Goal: Information Seeking & Learning: Learn about a topic

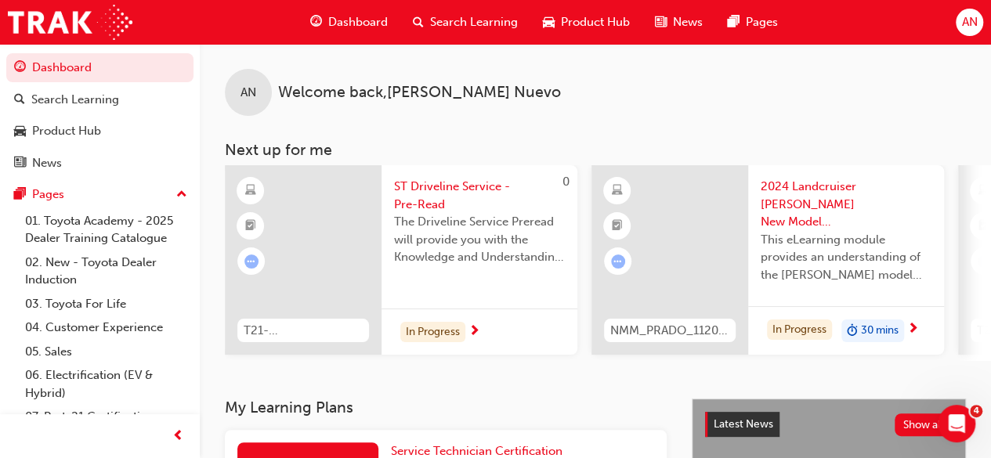
click at [969, 22] on span "AN" at bounding box center [970, 22] width 16 height 18
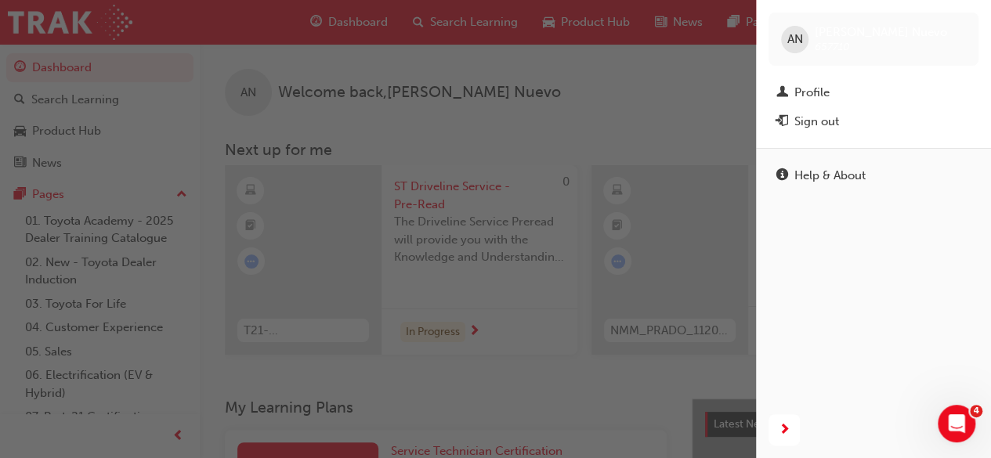
click at [603, 102] on div "button" at bounding box center [378, 229] width 756 height 458
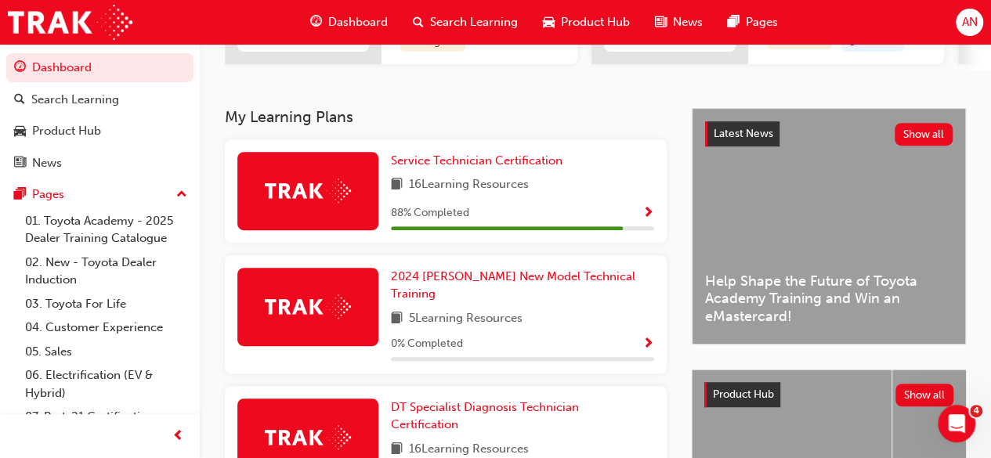
scroll to position [292, 0]
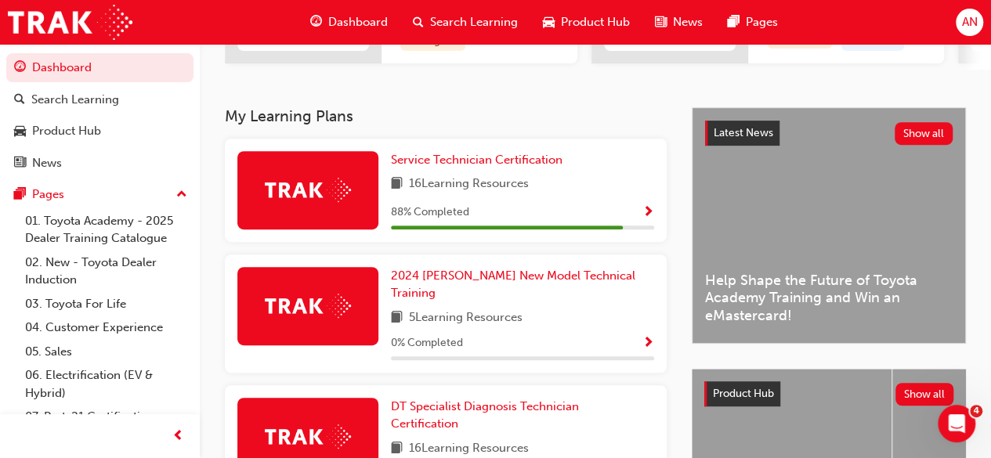
click at [648, 218] on span "Show Progress" at bounding box center [649, 213] width 12 height 14
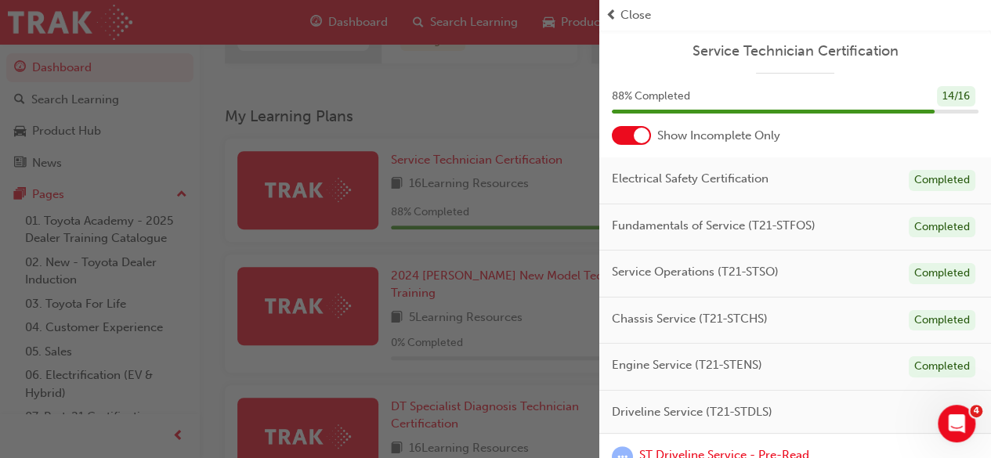
scroll to position [96, 0]
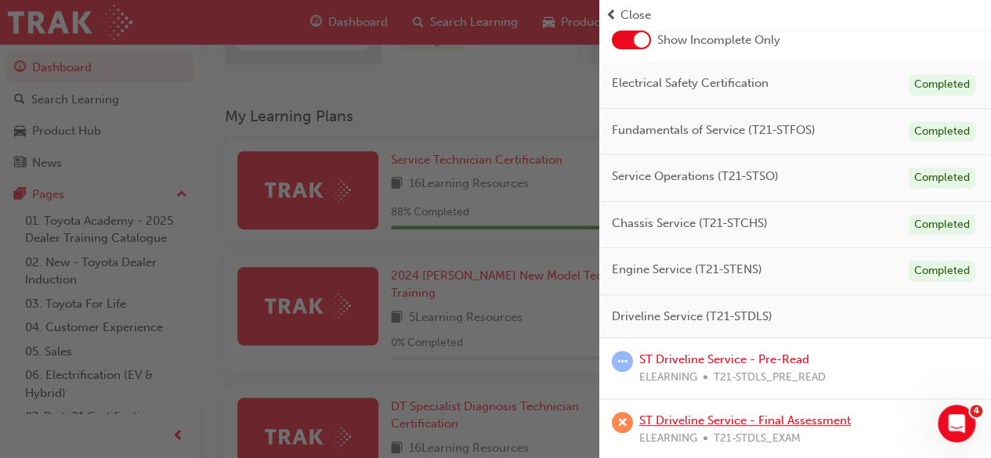
click at [765, 418] on link "ST Driveline Service - Final Assessment" at bounding box center [745, 421] width 212 height 14
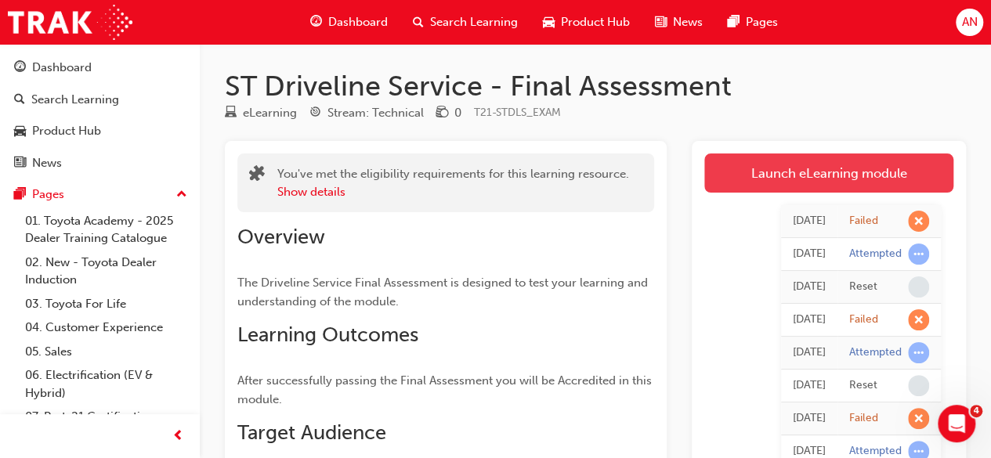
click at [792, 168] on link "Launch eLearning module" at bounding box center [829, 173] width 249 height 39
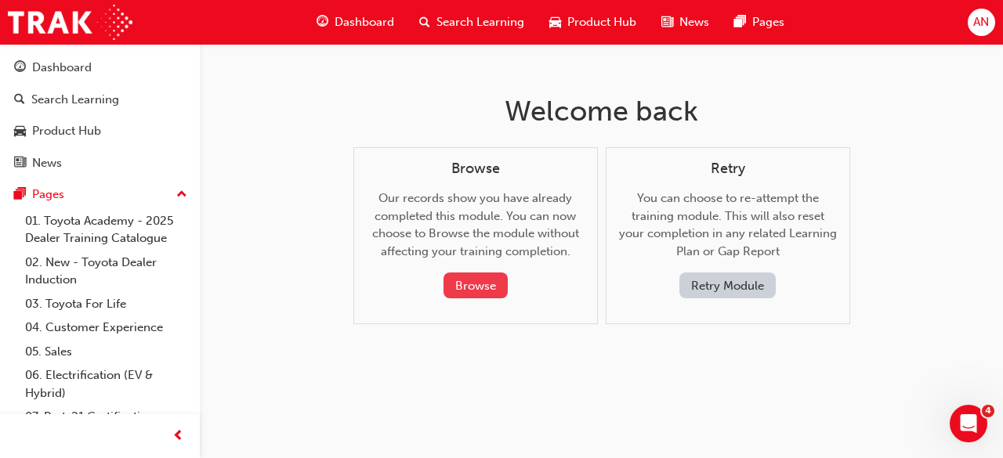
click at [476, 282] on button "Browse" at bounding box center [476, 286] width 64 height 26
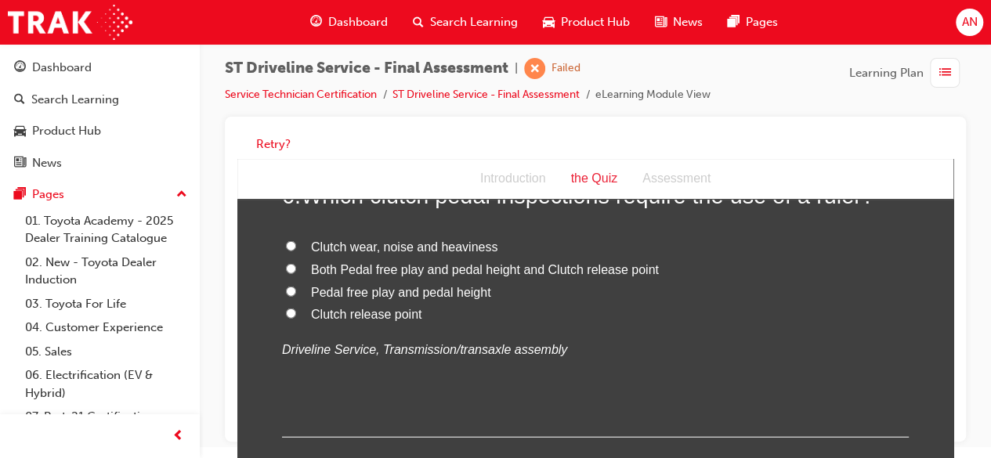
scroll to position [1895, 0]
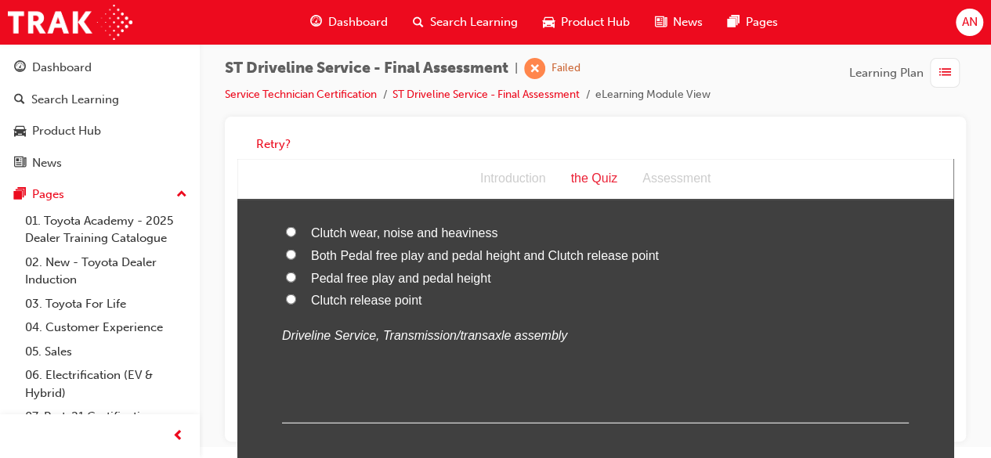
click at [683, 183] on div "Assessment" at bounding box center [676, 179] width 93 height 23
click at [274, 140] on button "Retry?" at bounding box center [273, 145] width 34 height 18
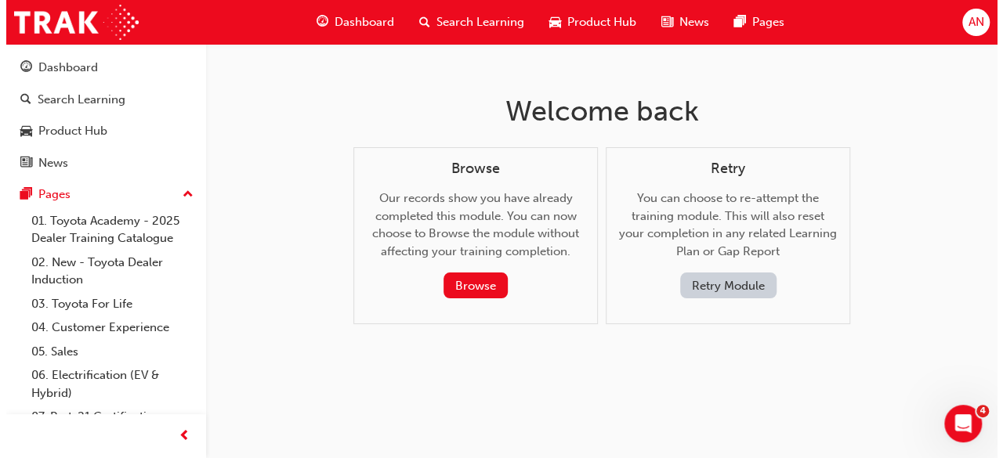
scroll to position [0, 0]
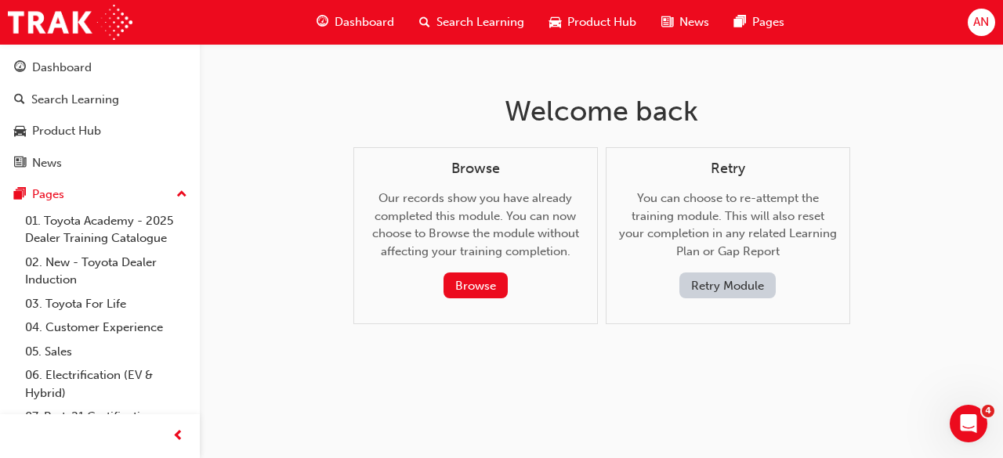
click at [715, 284] on button "Retry Module" at bounding box center [727, 286] width 96 height 26
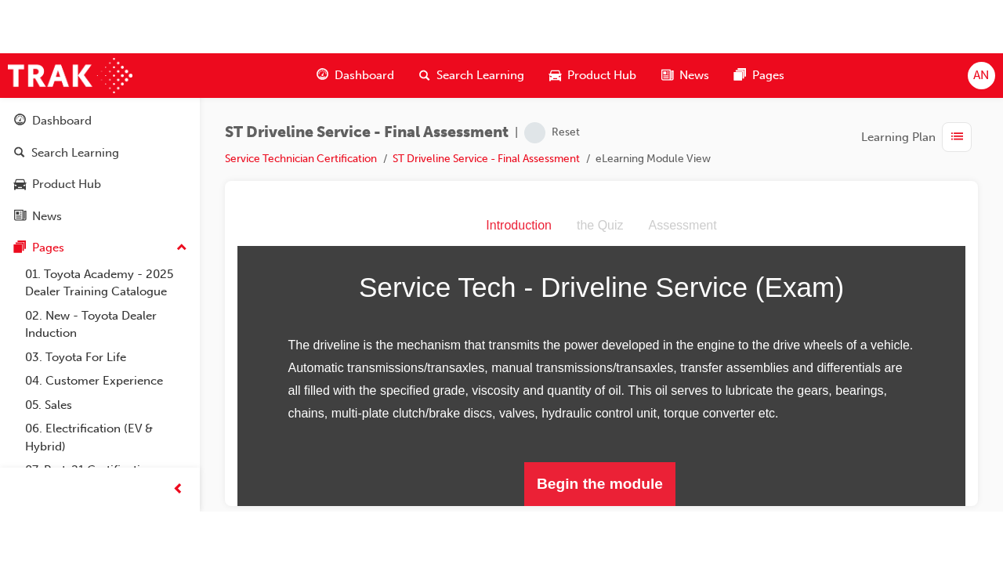
scroll to position [139, 0]
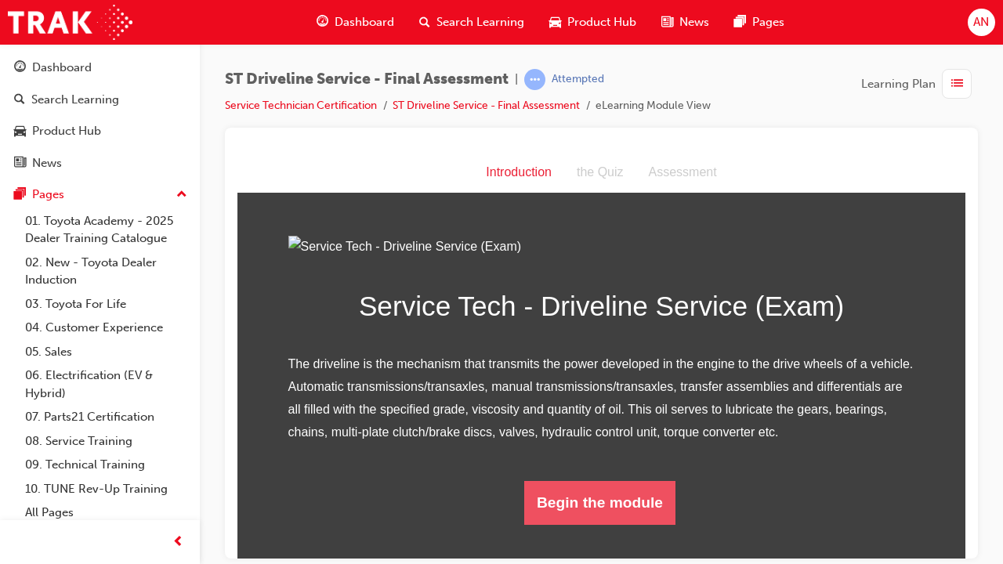
click at [595, 458] on button "Begin the module" at bounding box center [599, 502] width 151 height 44
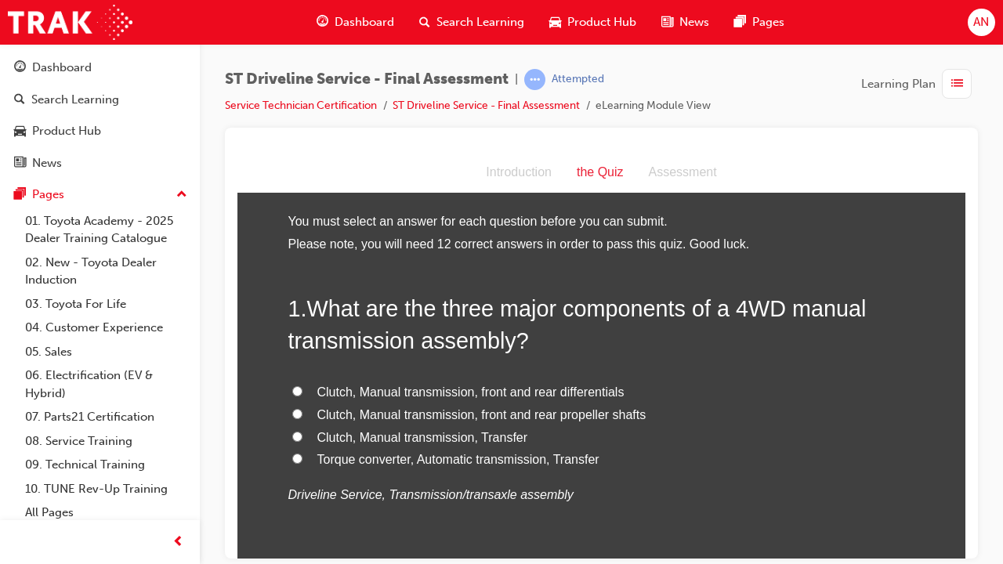
click at [293, 436] on input "Clutch, Manual transmission, Transfer" at bounding box center [297, 436] width 10 height 10
radio input "true"
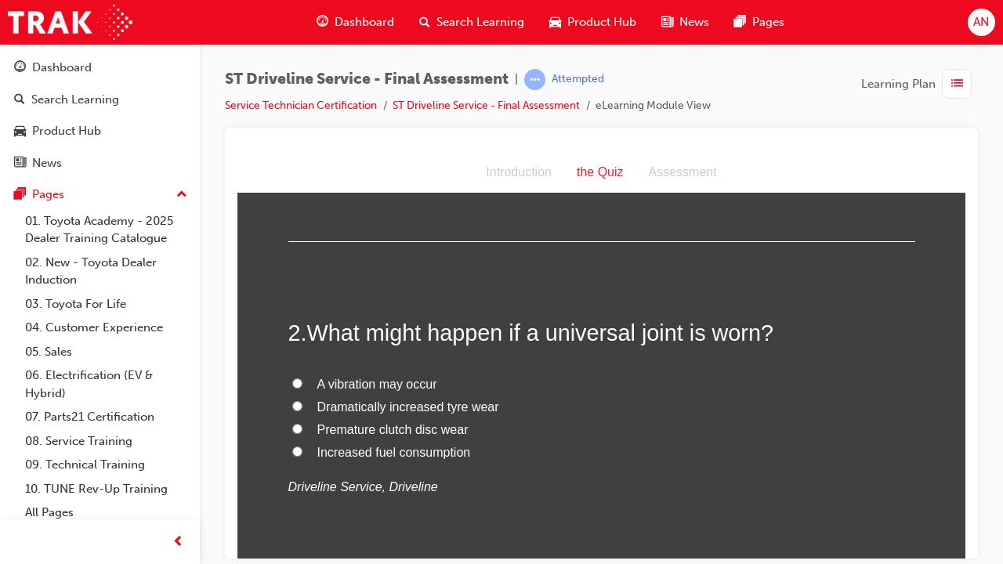
scroll to position [342, 0]
click at [292, 381] on input "A vibration may occur" at bounding box center [297, 382] width 10 height 10
radio input "true"
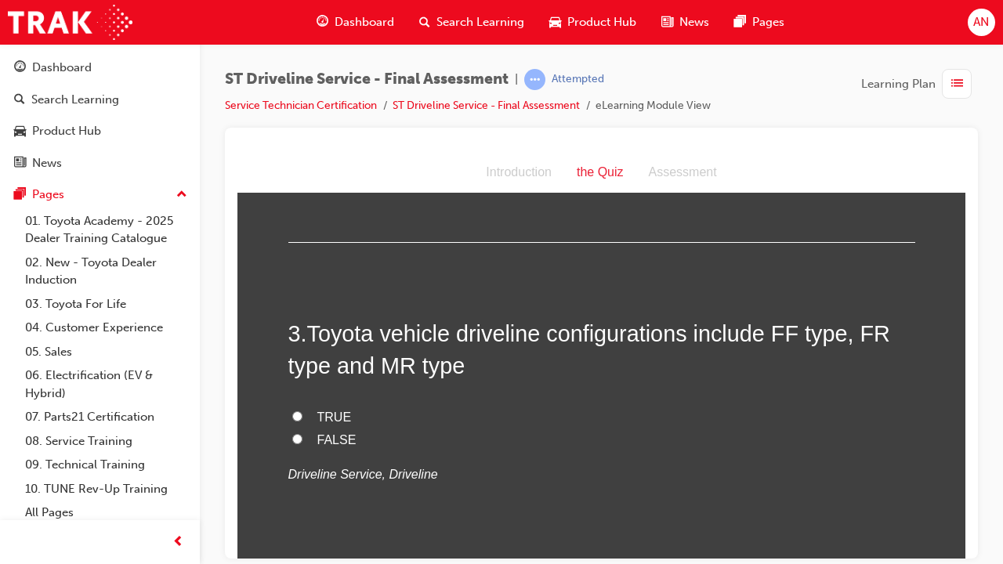
scroll to position [674, 0]
click at [292, 415] on input "TRUE" at bounding box center [297, 415] width 10 height 10
radio input "true"
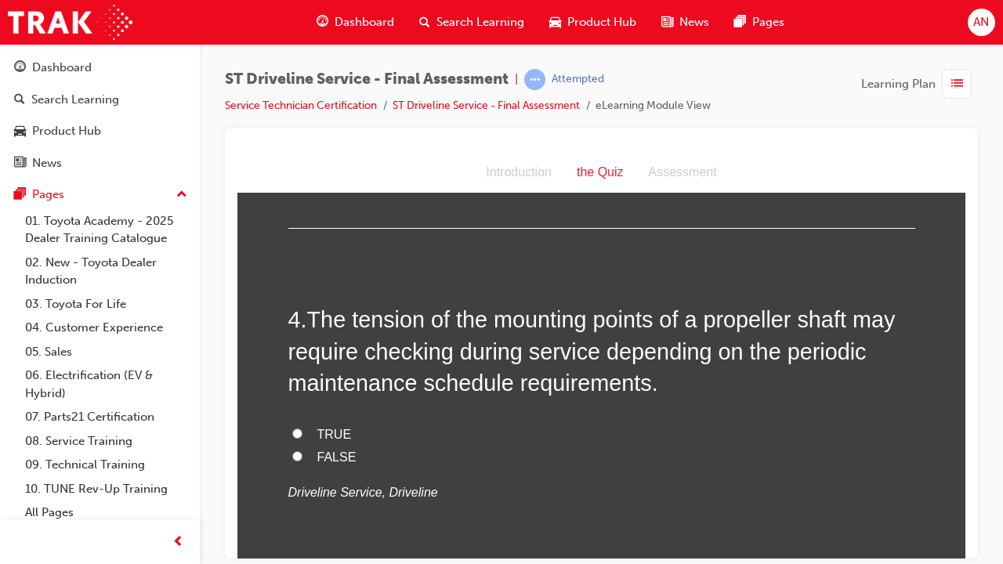
scroll to position [1011, 0]
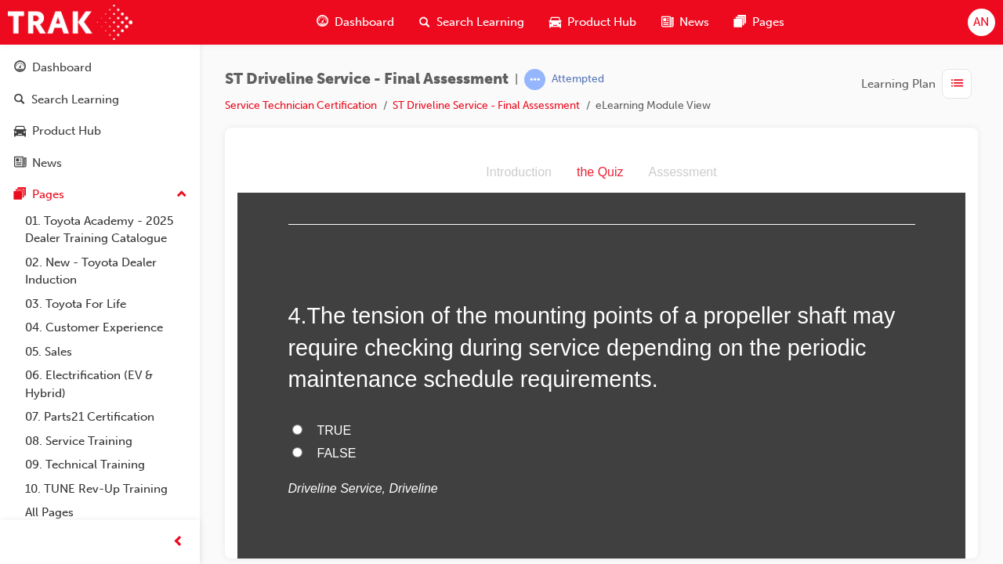
click at [292, 426] on input "TRUE" at bounding box center [297, 429] width 10 height 10
radio input "true"
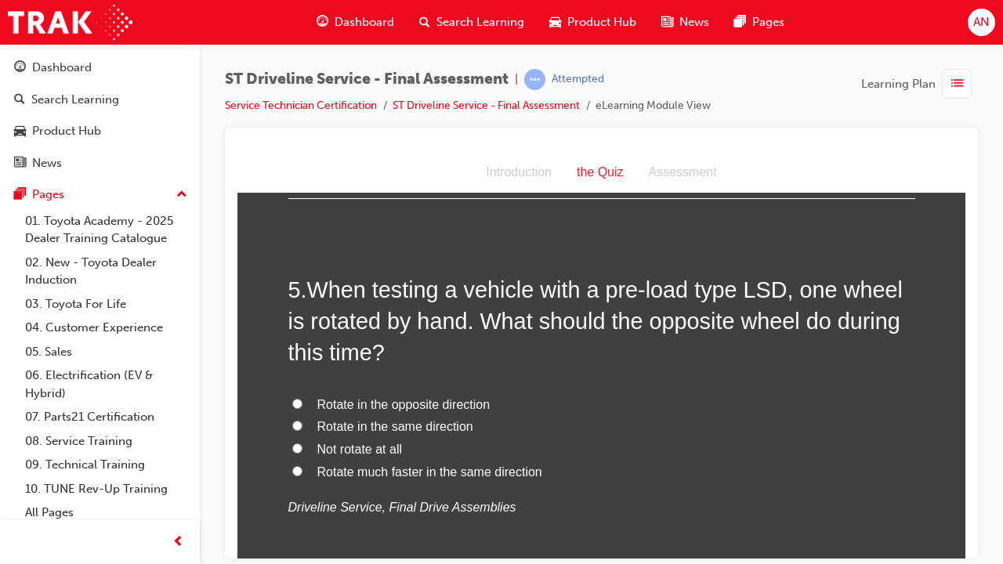
scroll to position [1389, 0]
click at [292, 424] on input "Rotate in the same direction" at bounding box center [297, 424] width 10 height 10
radio input "true"
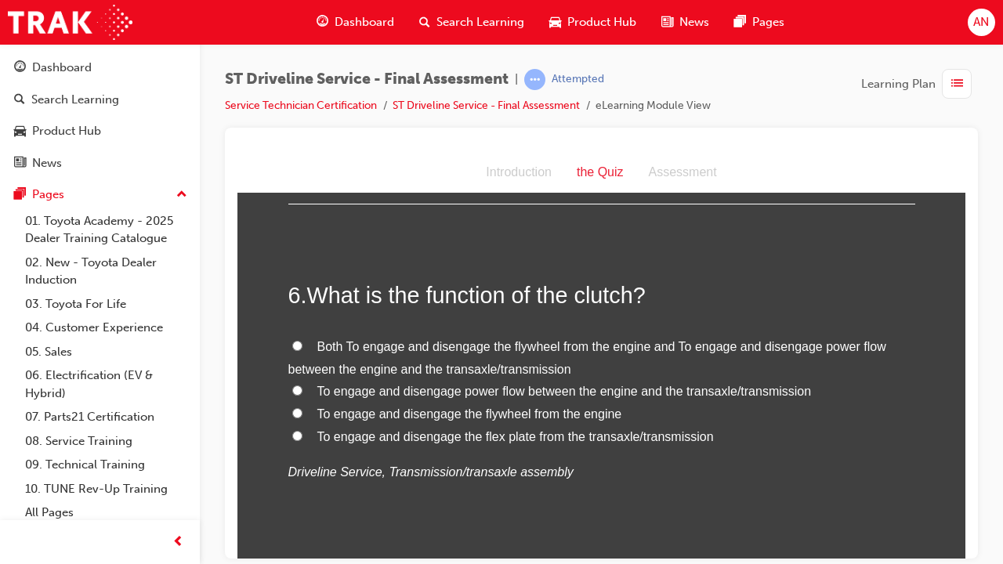
scroll to position [1785, 0]
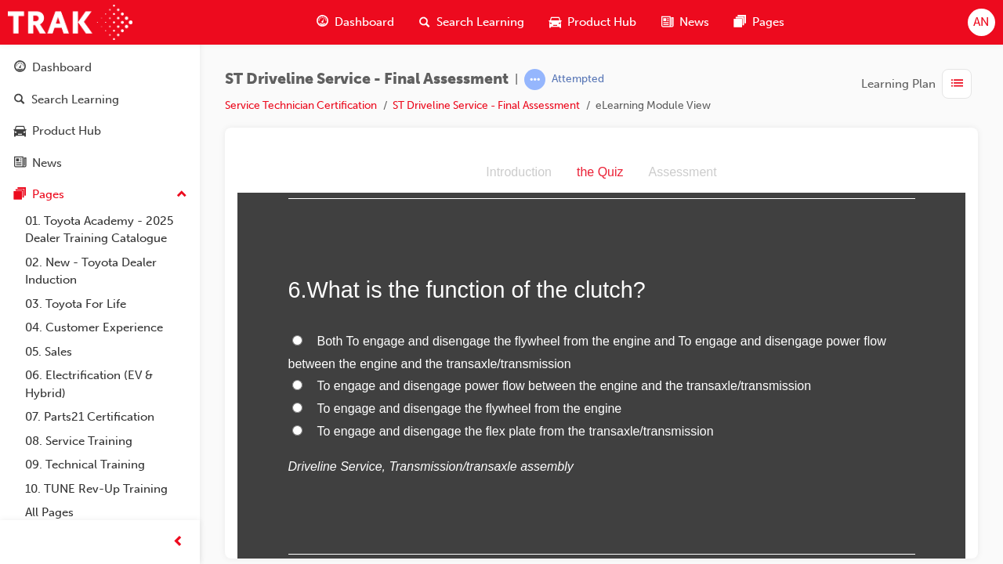
click at [579, 381] on span "To engage and disengage power flow between the engine and the transaxle/transmi…" at bounding box center [564, 385] width 494 height 13
click at [302, 381] on input "To engage and disengage power flow between the engine and the transaxle/transmi…" at bounding box center [297, 384] width 10 height 10
radio input "true"
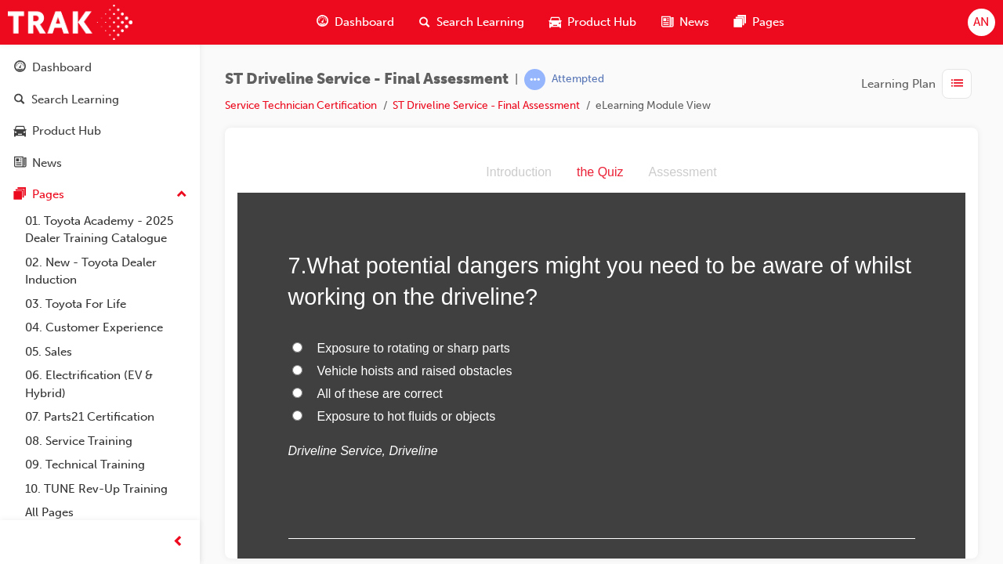
scroll to position [2167, 0]
click at [349, 389] on span "All of these are correct" at bounding box center [379, 391] width 125 height 13
click at [302, 389] on input "All of these are correct" at bounding box center [297, 391] width 10 height 10
radio input "true"
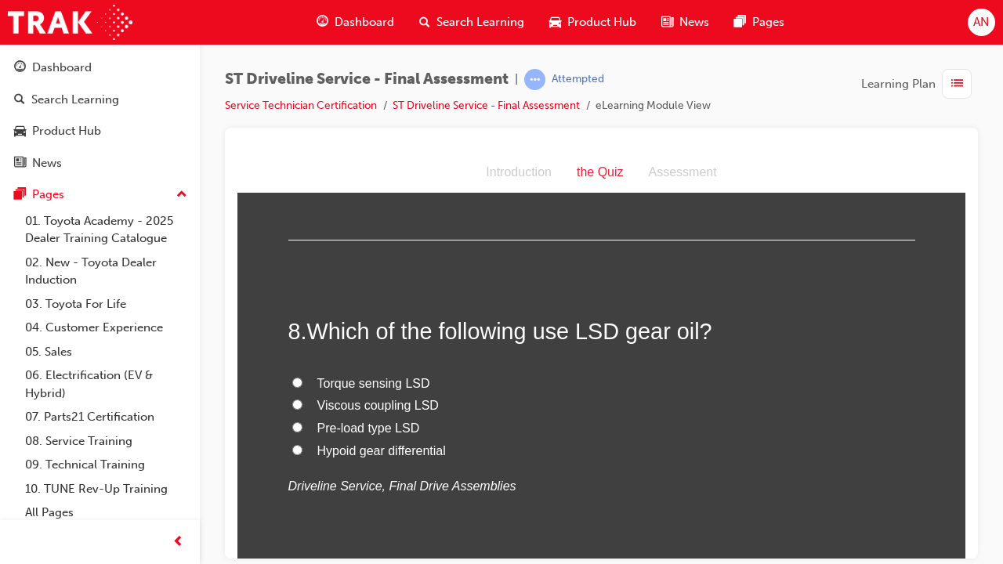
scroll to position [2465, 0]
click at [401, 424] on span "Pre-load type LSD" at bounding box center [368, 426] width 103 height 13
click at [302, 424] on input "Pre-load type LSD" at bounding box center [297, 426] width 10 height 10
radio input "true"
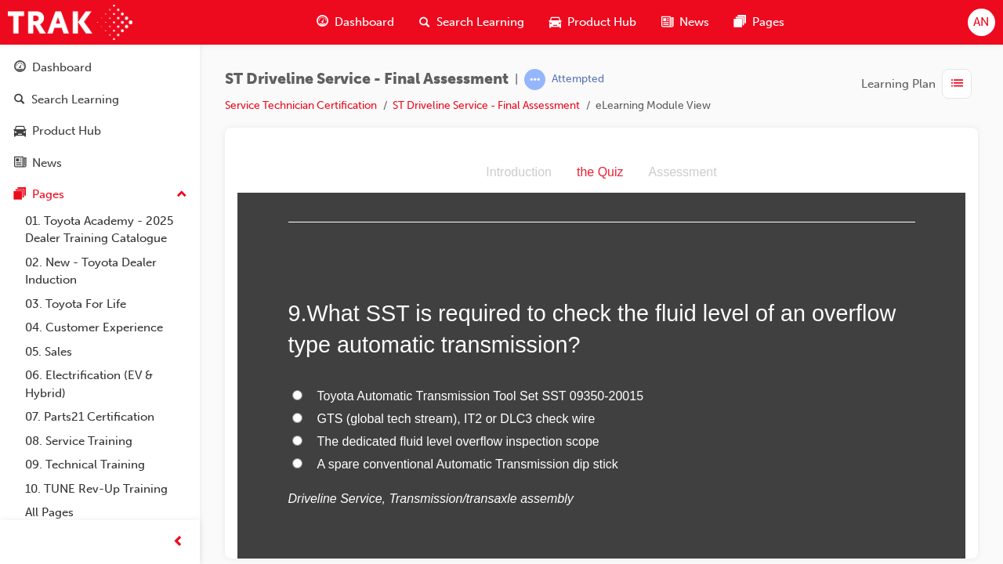
scroll to position [2817, 0]
click at [564, 441] on span "The dedicated fluid level overflow inspection scope" at bounding box center [458, 439] width 282 height 13
click at [302, 441] on input "The dedicated fluid level overflow inspection scope" at bounding box center [297, 438] width 10 height 10
radio input "true"
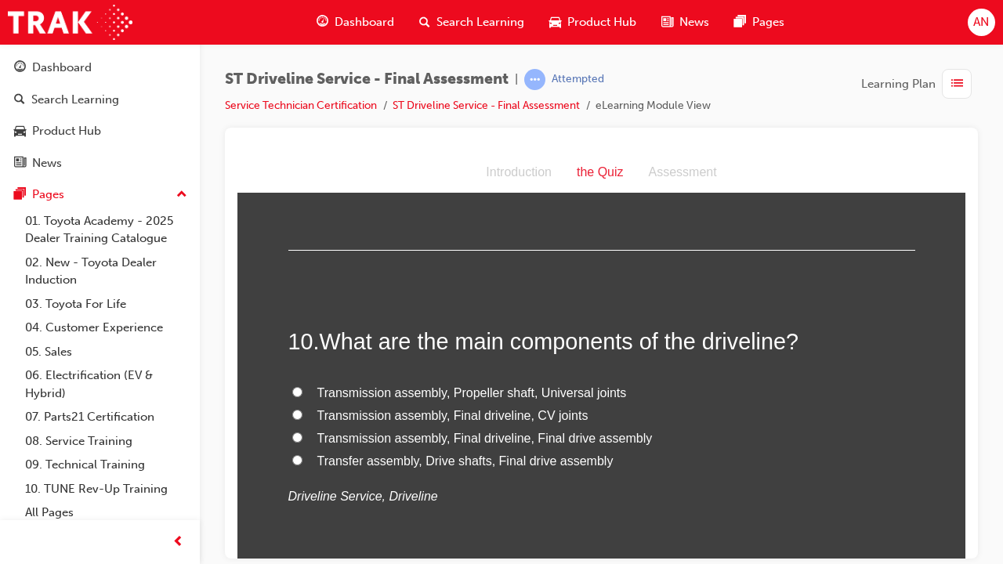
scroll to position [3154, 0]
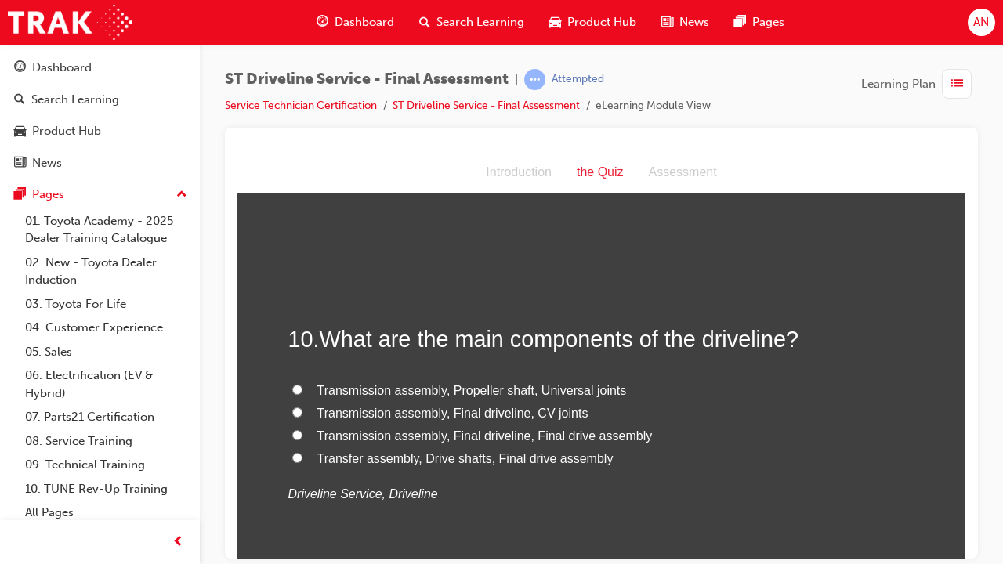
click at [531, 384] on span "Transmission assembly, Propeller shaft, Universal joints" at bounding box center [472, 389] width 310 height 13
click at [302, 384] on input "Transmission assembly, Propeller shaft, Universal joints" at bounding box center [297, 389] width 10 height 10
radio input "true"
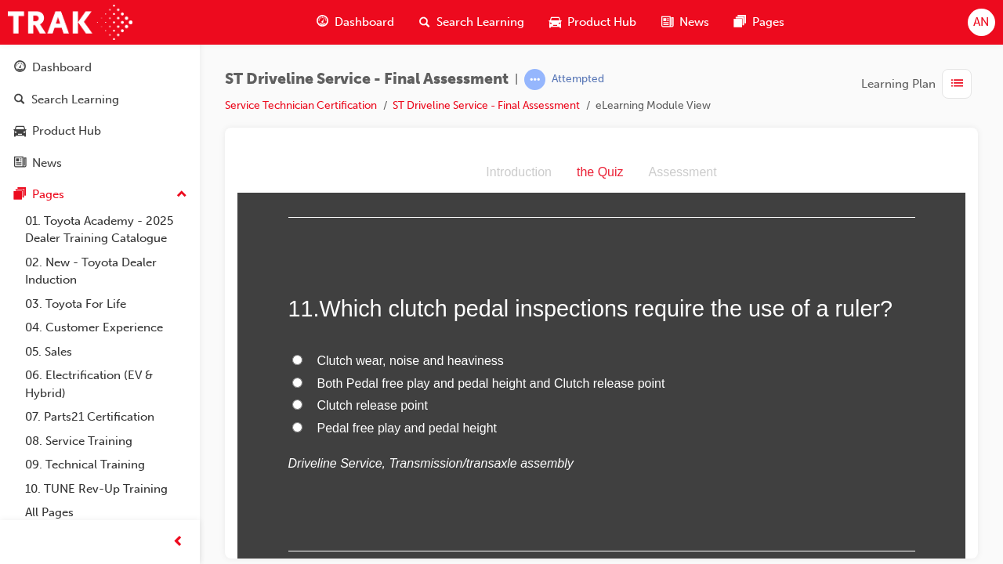
scroll to position [3520, 0]
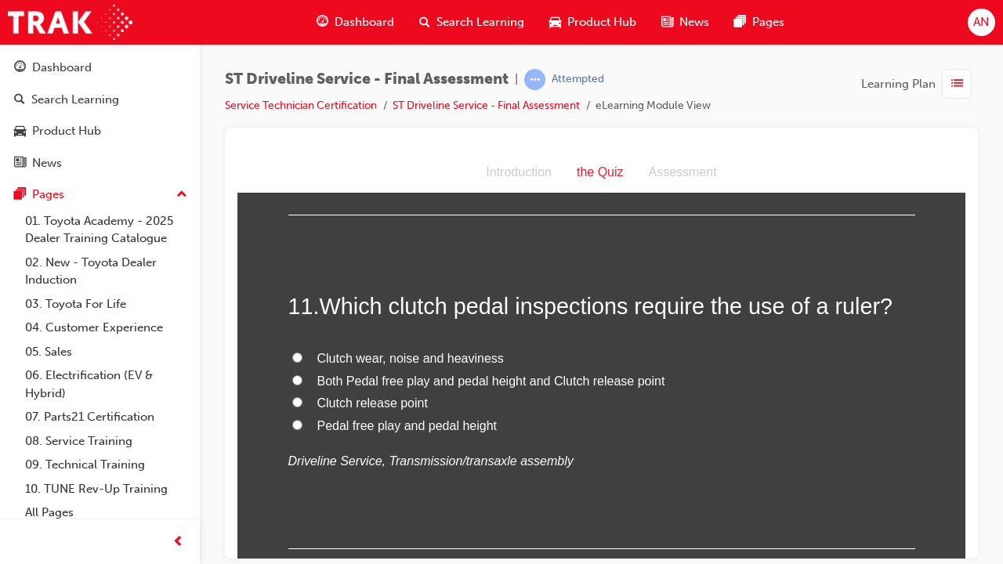
click at [403, 419] on span "Pedal free play and pedal height" at bounding box center [407, 424] width 180 height 13
click at [302, 419] on input "Pedal free play and pedal height" at bounding box center [297, 424] width 10 height 10
radio input "true"
click at [521, 377] on span "Both Pedal free play and pedal height and Clutch release point" at bounding box center [491, 380] width 348 height 13
click at [302, 377] on input "Both Pedal free play and pedal height and Clutch release point" at bounding box center [297, 380] width 10 height 10
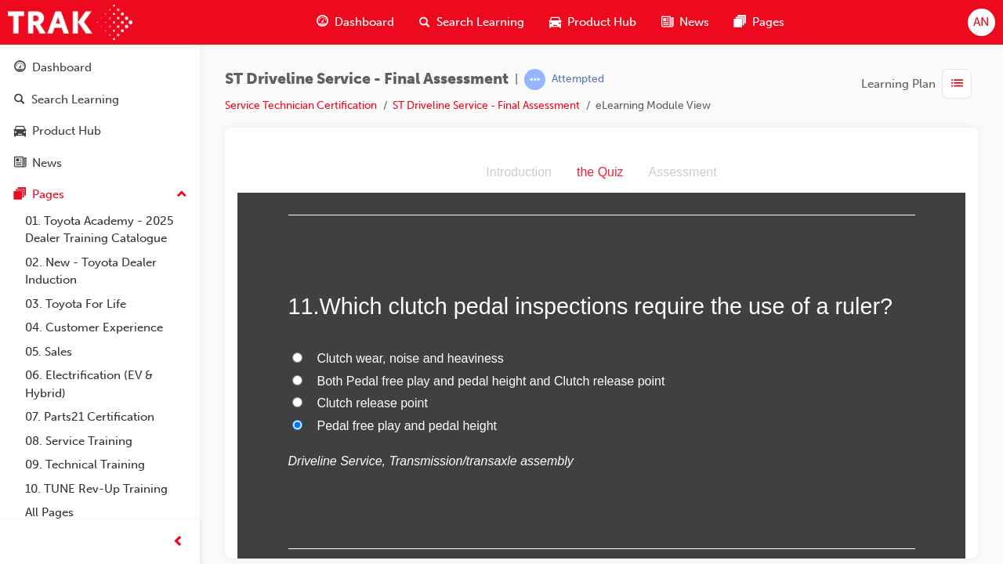
radio input "true"
click at [451, 421] on span "Pedal free play and pedal height" at bounding box center [407, 424] width 180 height 13
click at [302, 421] on input "Pedal free play and pedal height" at bounding box center [297, 424] width 10 height 10
radio input "true"
click at [417, 376] on span "Both Pedal free play and pedal height and Clutch release point" at bounding box center [491, 380] width 348 height 13
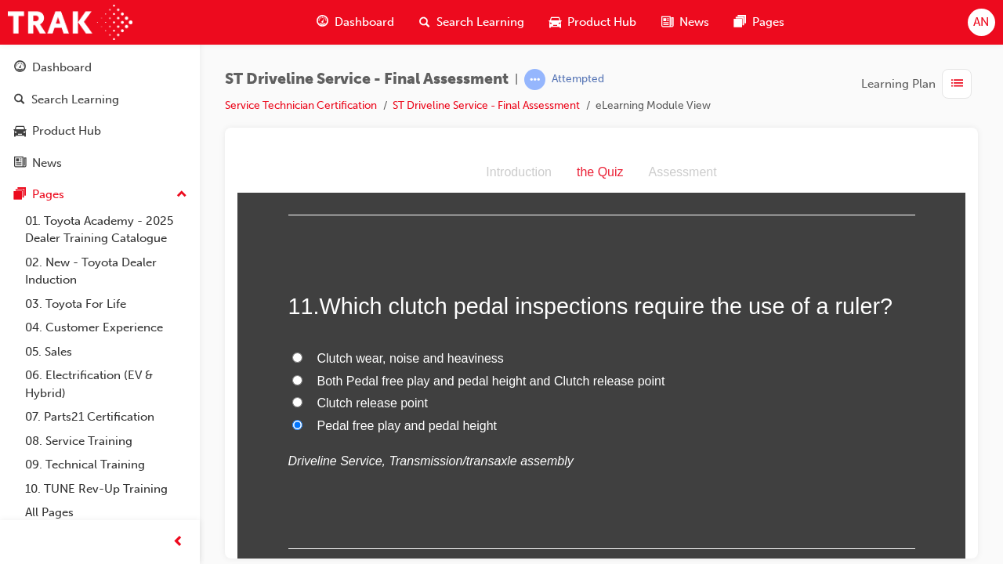
click at [302, 376] on input "Both Pedal free play and pedal height and Clutch release point" at bounding box center [297, 380] width 10 height 10
radio input "true"
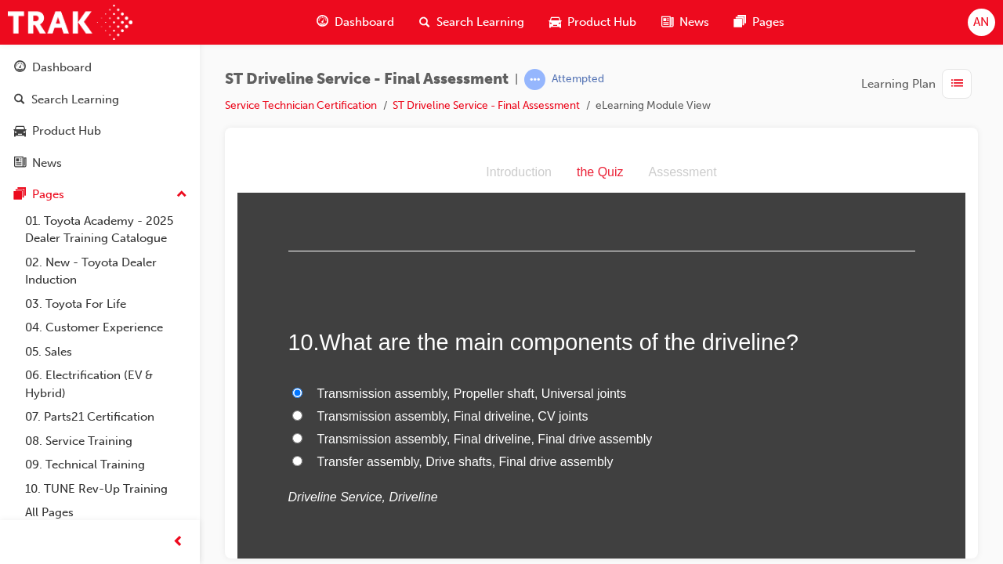
scroll to position [3153, 0]
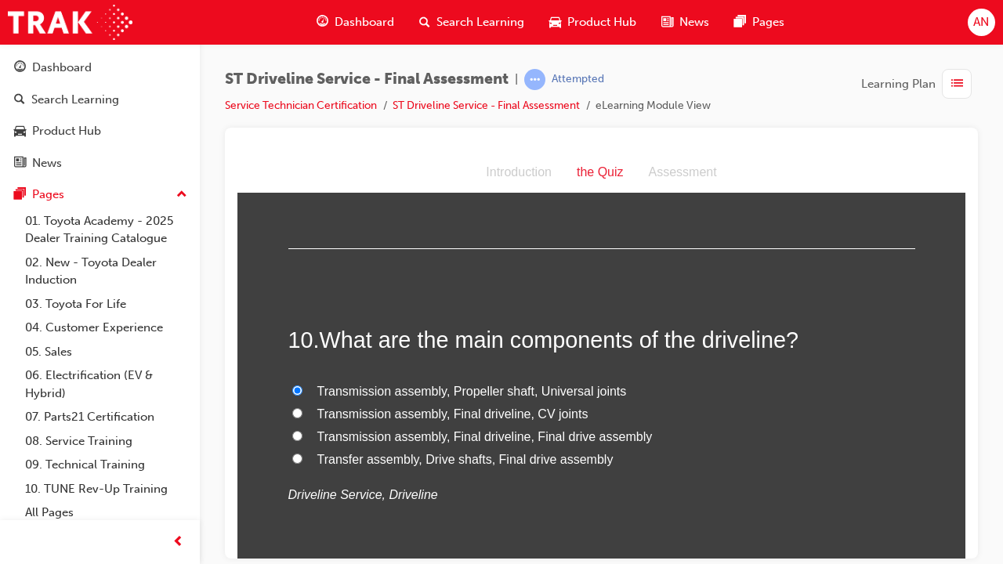
click at [484, 433] on span "Transmission assembly, Final driveline, Final drive assembly" at bounding box center [484, 435] width 335 height 13
click at [302, 433] on input "Transmission assembly, Final driveline, Final drive assembly" at bounding box center [297, 435] width 10 height 10
radio input "true"
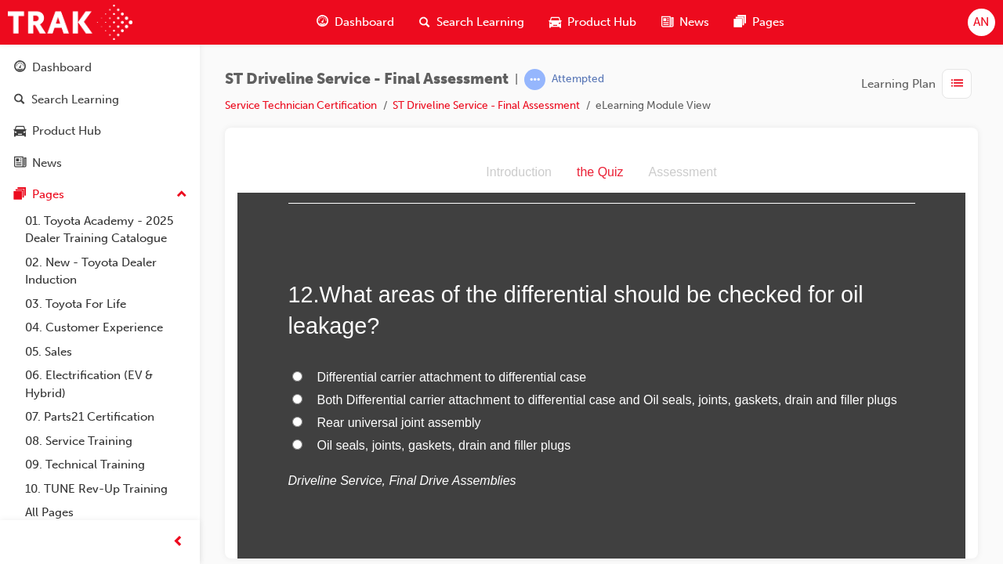
scroll to position [3867, 0]
click at [527, 393] on span "Both Differential carrier attachment to differential case and Oil seals, joints…" at bounding box center [607, 397] width 580 height 13
click at [302, 393] on input "Both Differential carrier attachment to differential case and Oil seals, joints…" at bounding box center [297, 397] width 10 height 10
radio input "true"
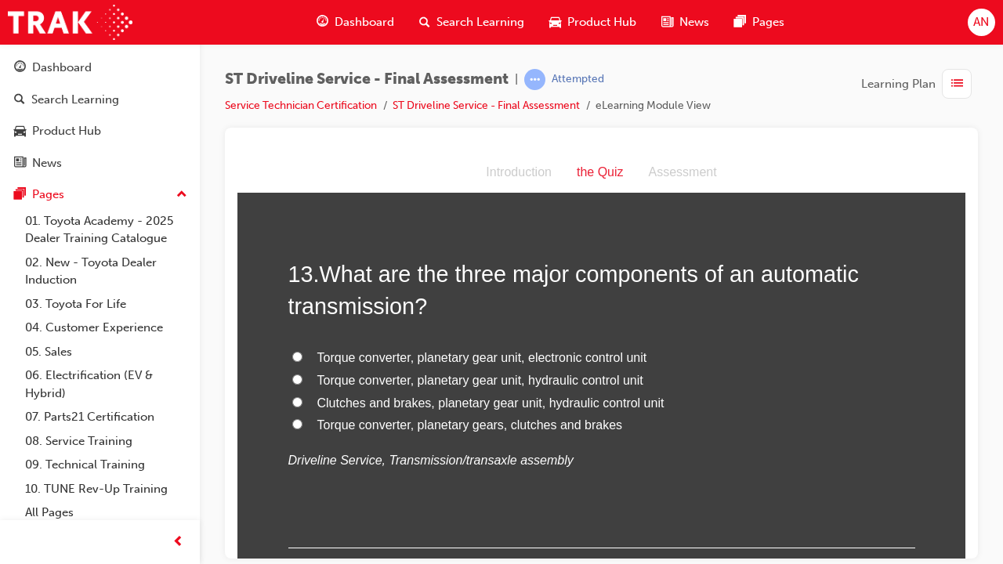
scroll to position [4251, 0]
click at [498, 375] on span "Torque converter, planetary gear unit, hydraulic control unit" at bounding box center [480, 378] width 326 height 13
click at [302, 375] on input "Torque converter, planetary gear unit, hydraulic control unit" at bounding box center [297, 378] width 10 height 10
radio input "true"
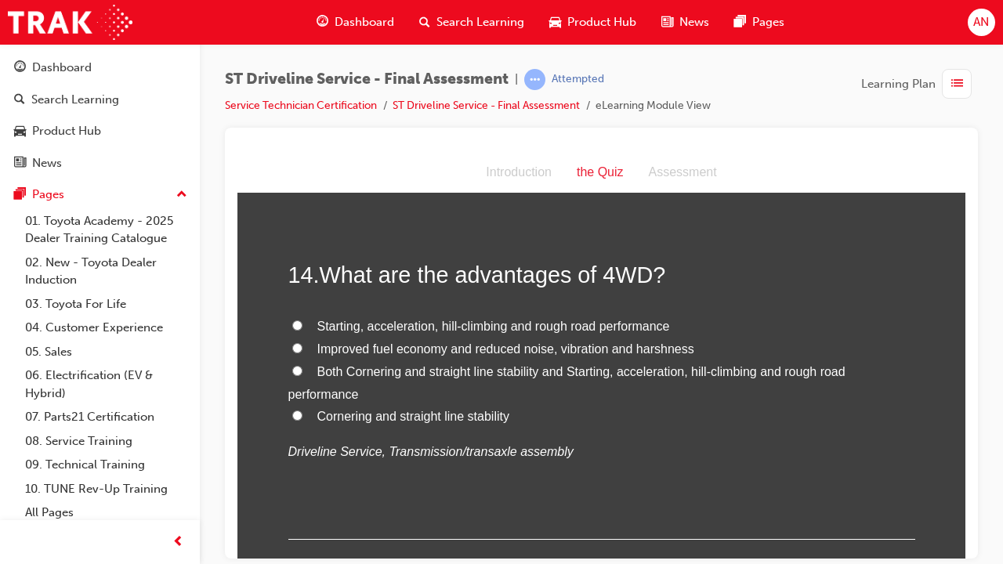
scroll to position [4617, 0]
click at [467, 317] on span "Starting, acceleration, hill-climbing and rough road performance" at bounding box center [493, 323] width 353 height 13
click at [302, 318] on input "Starting, acceleration, hill-climbing and rough road performance" at bounding box center [297, 323] width 10 height 10
radio input "true"
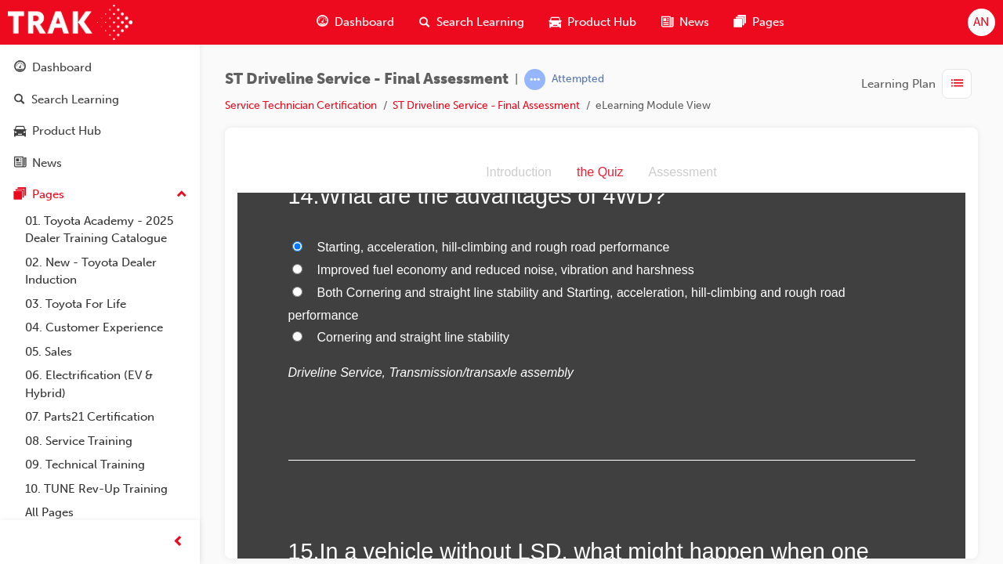
scroll to position [4692, 0]
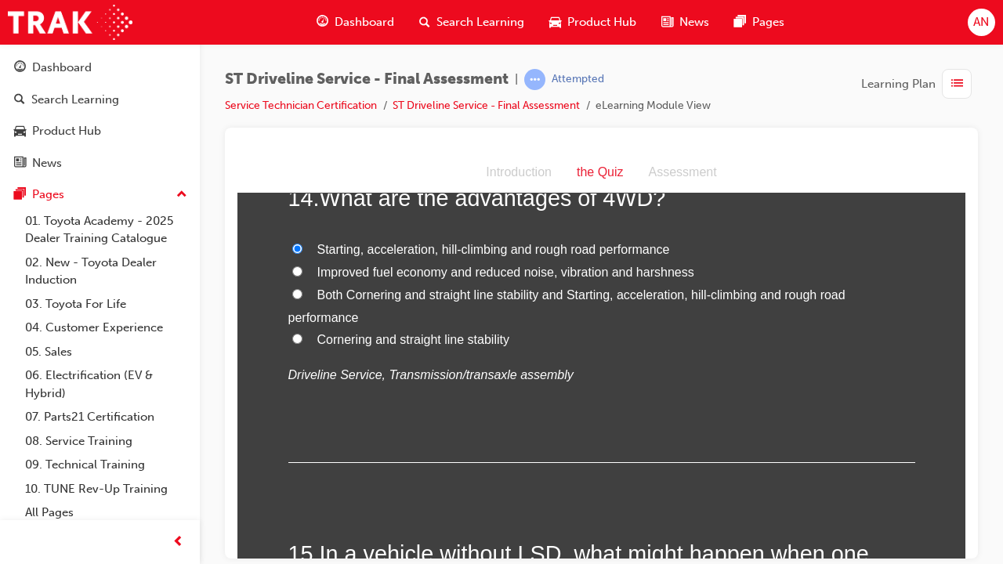
click at [490, 288] on span "Both Cornering and straight line stability and Starting, acceleration, hill-cli…" at bounding box center [566, 306] width 557 height 36
click at [302, 288] on input "Both Cornering and straight line stability and Starting, acceleration, hill-cli…" at bounding box center [297, 293] width 10 height 10
radio input "true"
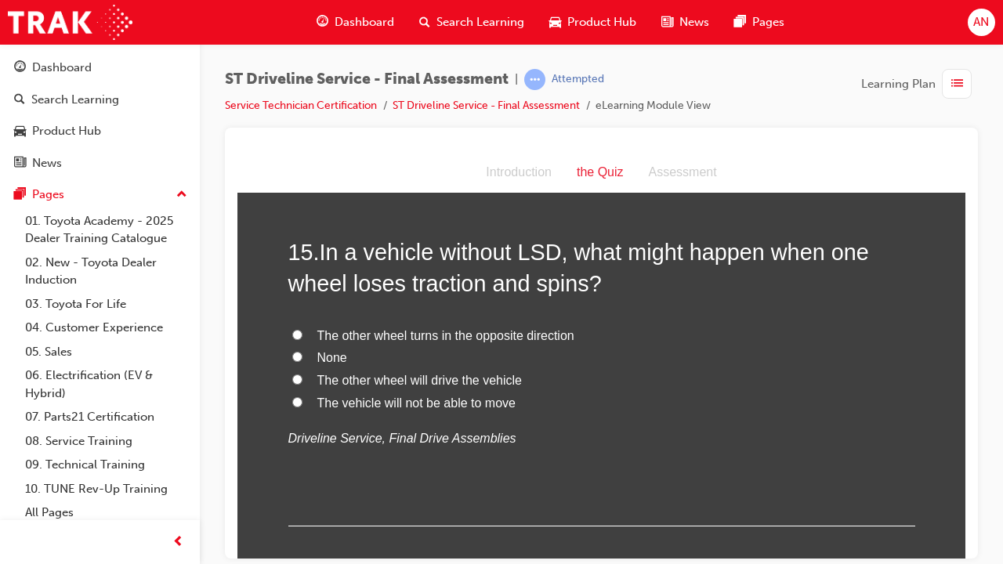
scroll to position [4994, 0]
click at [494, 404] on span "The vehicle will not be able to move" at bounding box center [416, 401] width 198 height 13
click at [302, 404] on input "The vehicle will not be able to move" at bounding box center [297, 401] width 10 height 10
radio input "true"
click at [400, 372] on span "The other wheel will drive the vehicle" at bounding box center [419, 378] width 205 height 13
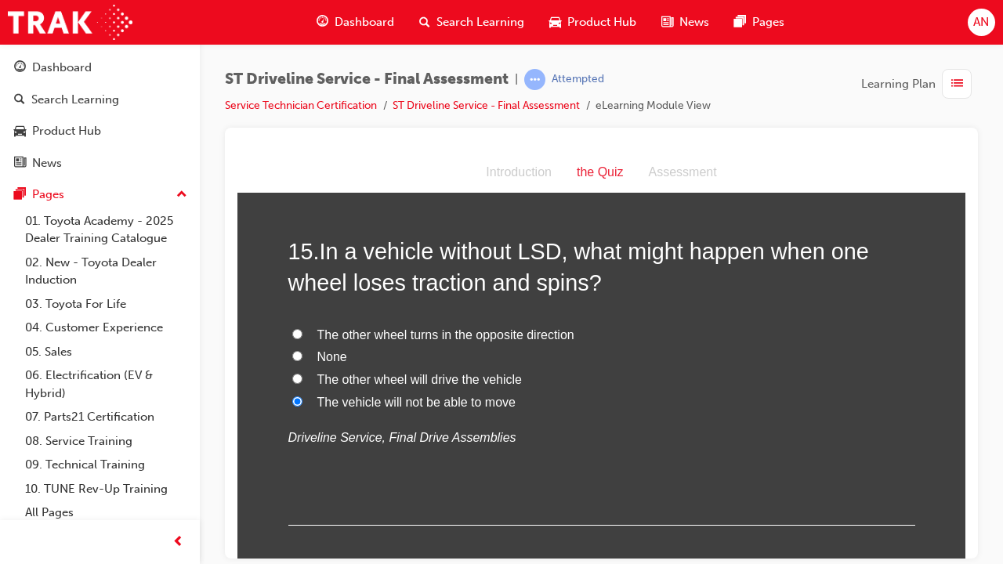
click at [302, 373] on input "The other wheel will drive the vehicle" at bounding box center [297, 378] width 10 height 10
radio input "true"
click at [430, 402] on span "The vehicle will not be able to move" at bounding box center [416, 401] width 198 height 13
click at [302, 402] on input "The vehicle will not be able to move" at bounding box center [297, 401] width 10 height 10
radio input "true"
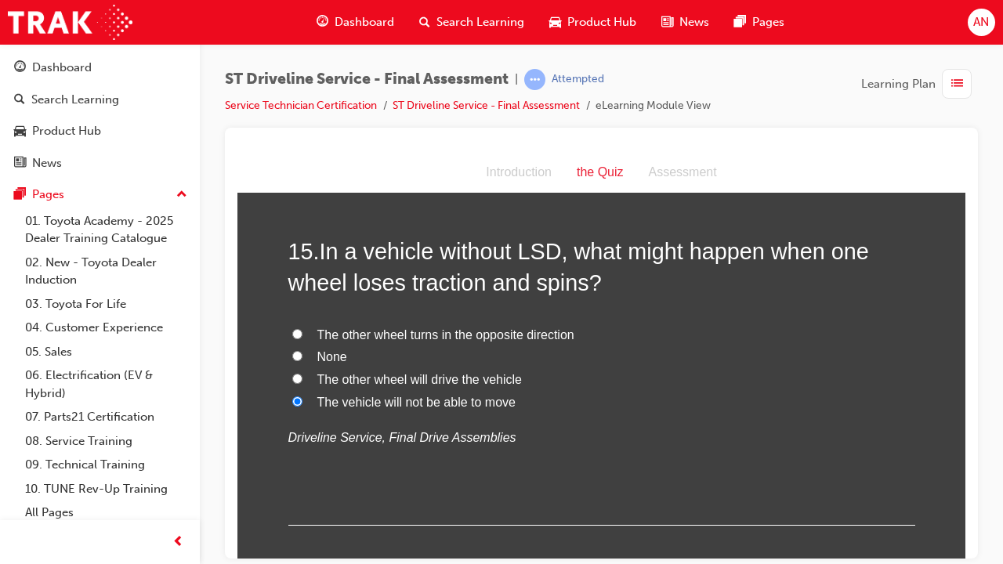
scroll to position [5076, 0]
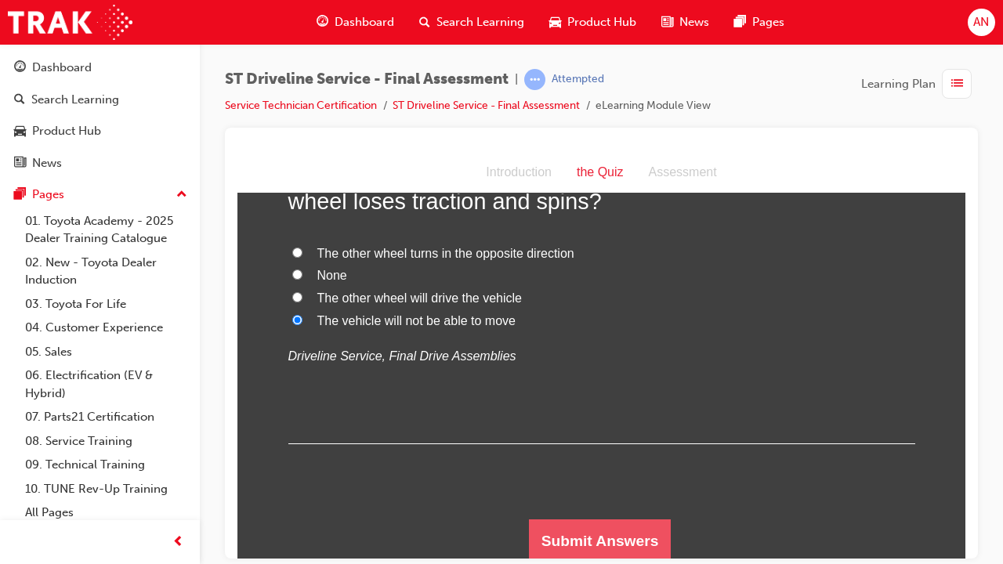
click at [612, 458] on button "Submit Answers" at bounding box center [600, 541] width 143 height 44
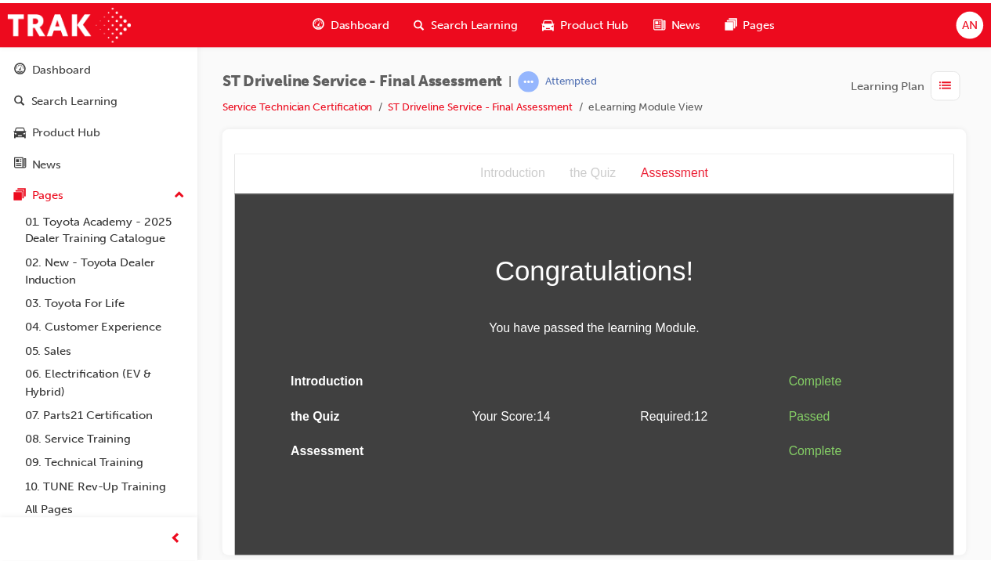
scroll to position [0, 0]
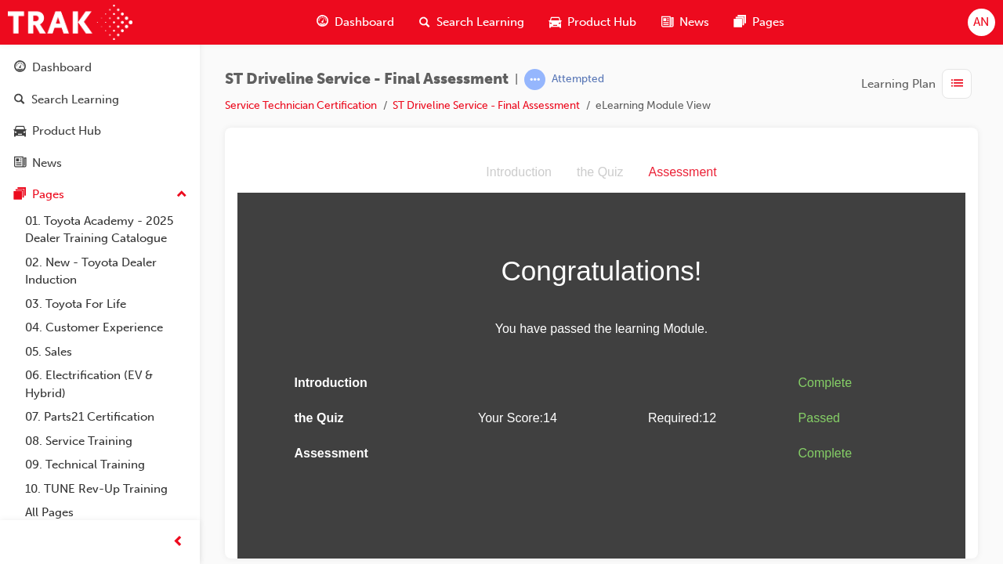
click at [955, 84] on span "list-icon" at bounding box center [957, 84] width 12 height 20
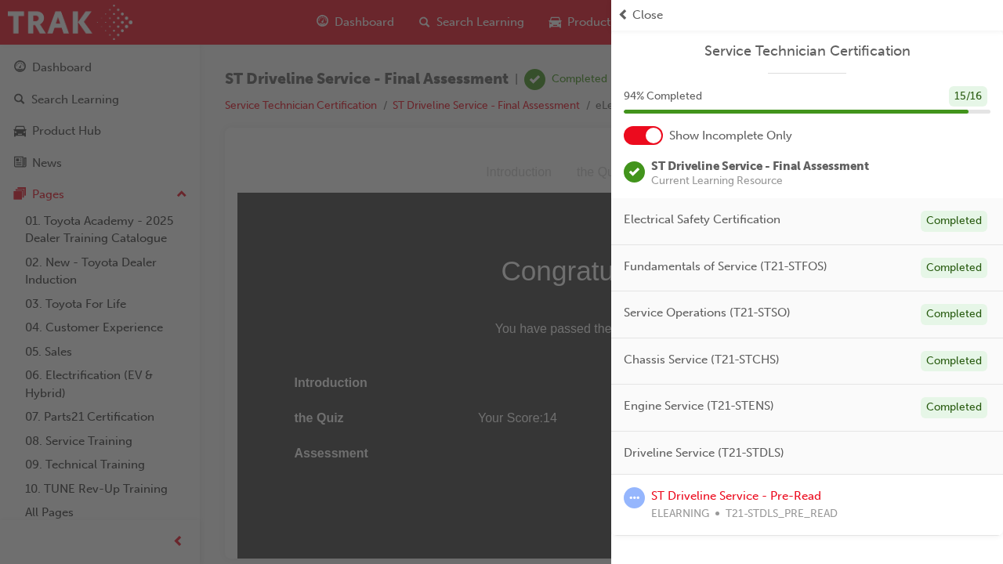
click at [626, 20] on span "prev-icon" at bounding box center [624, 15] width 12 height 18
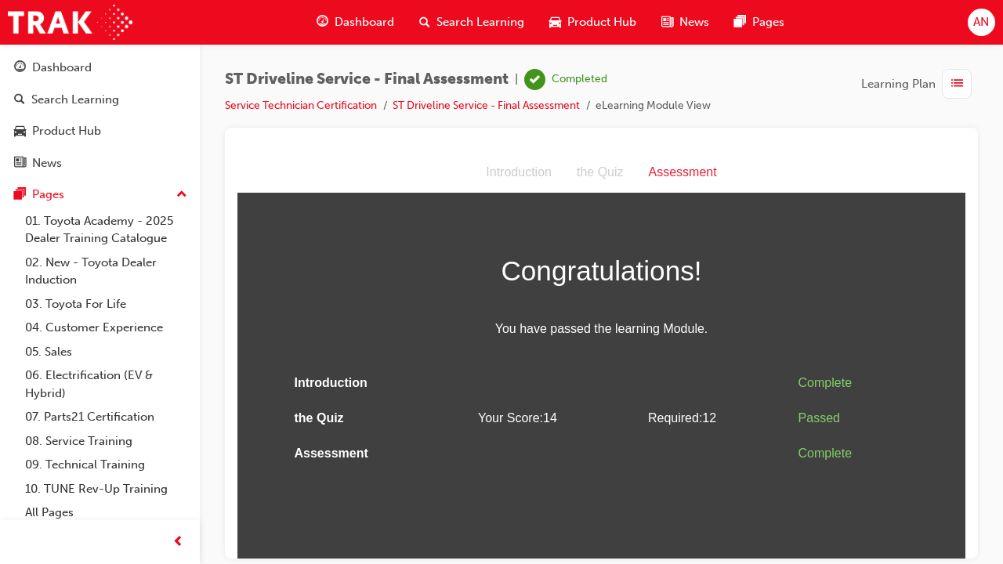
click at [367, 13] on div "Dashboard" at bounding box center [355, 22] width 103 height 32
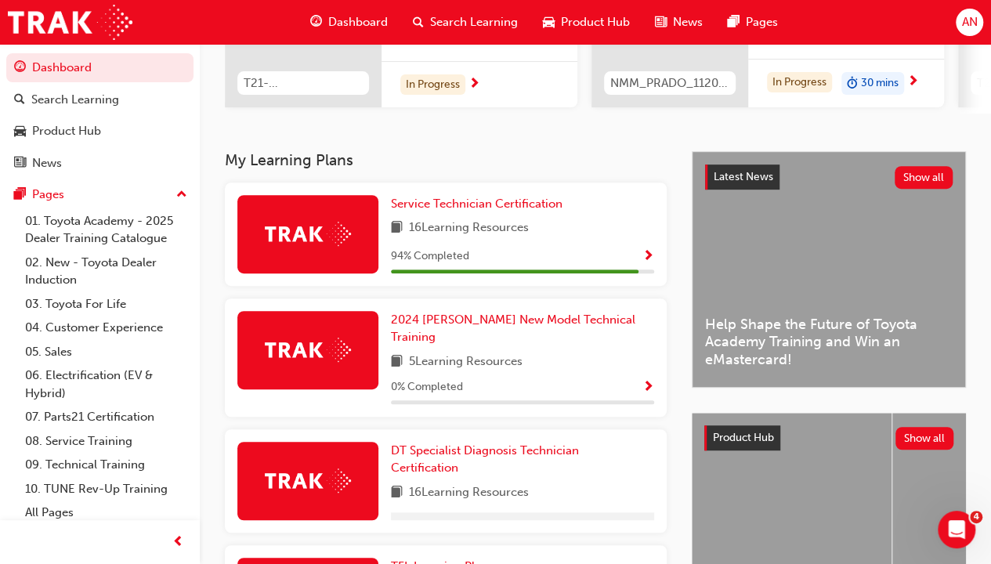
scroll to position [249, 0]
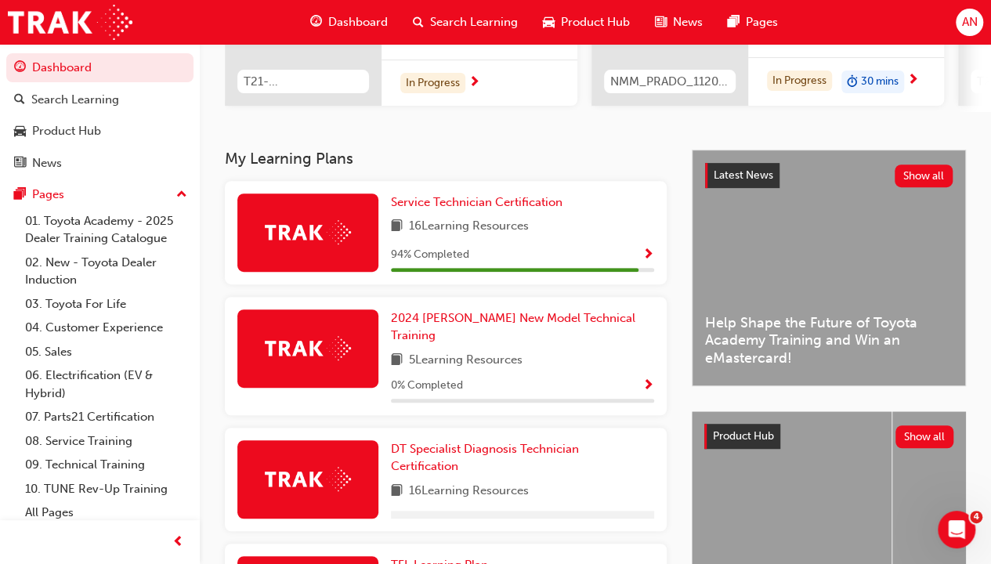
click at [567, 265] on div "94 % Completed" at bounding box center [522, 255] width 263 height 20
click at [645, 262] on span "Show Progress" at bounding box center [649, 255] width 12 height 14
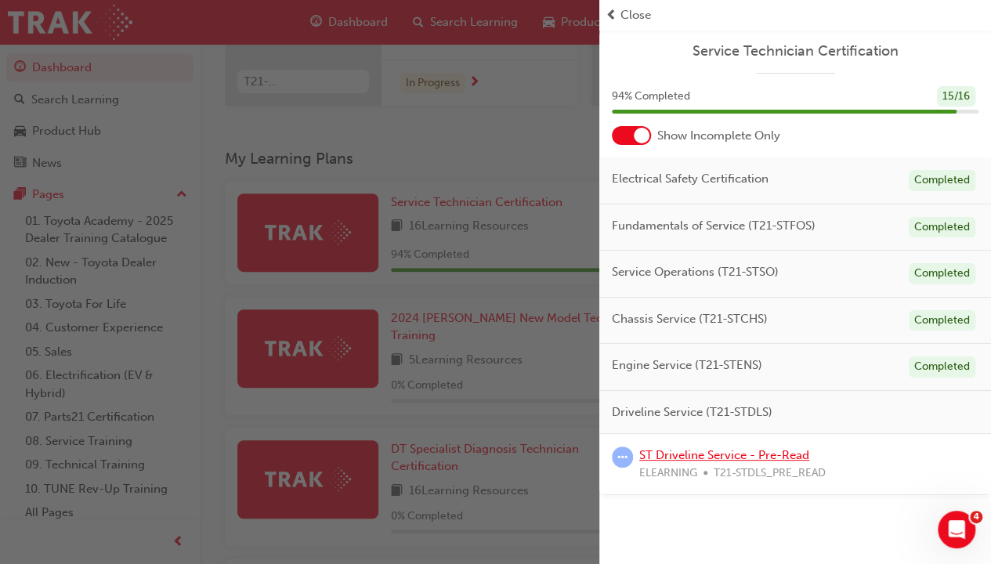
click at [744, 458] on link "ST Driveline Service - Pre-Read" at bounding box center [724, 455] width 170 height 14
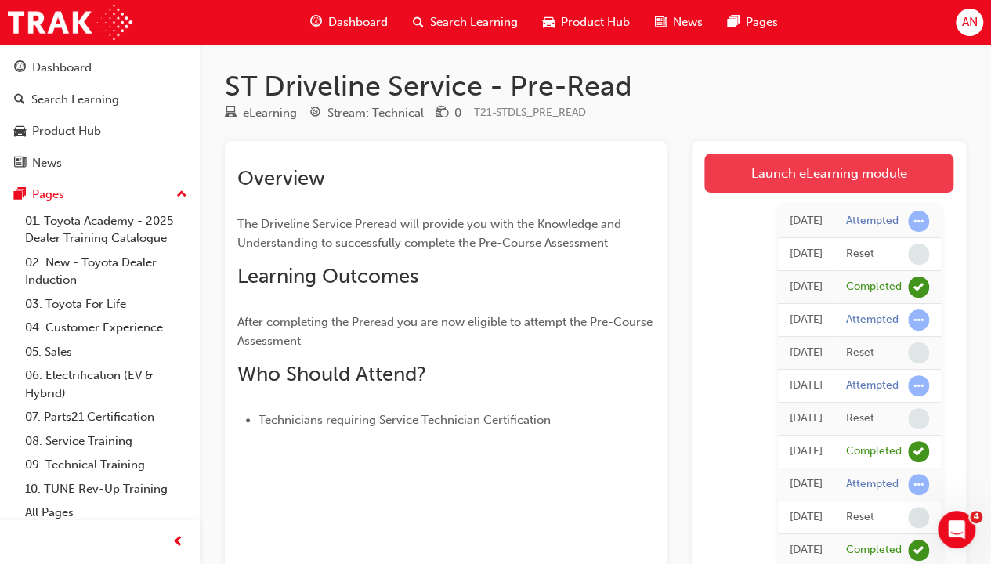
click at [824, 175] on link "Launch eLearning module" at bounding box center [829, 173] width 249 height 39
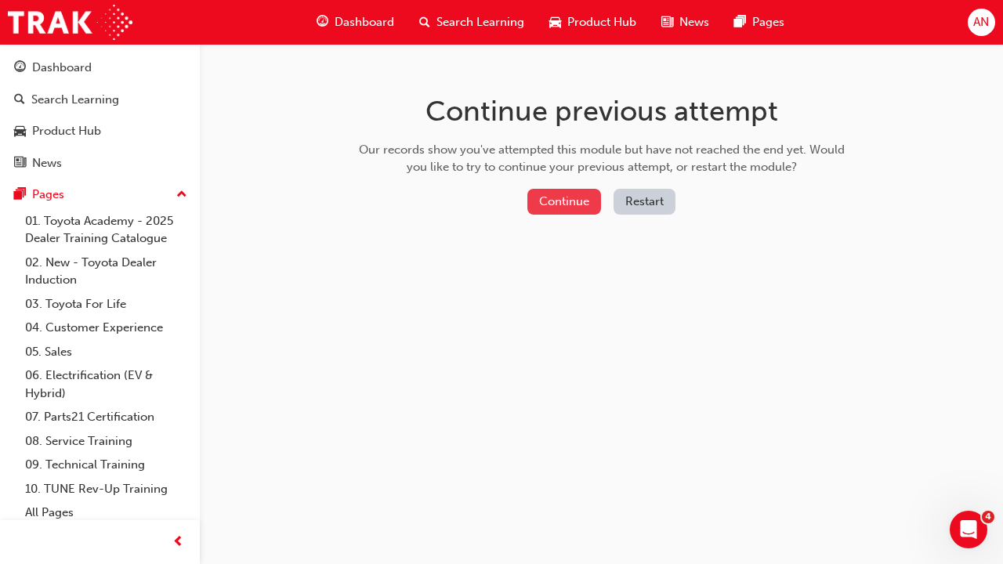
click at [570, 202] on button "Continue" at bounding box center [564, 202] width 74 height 26
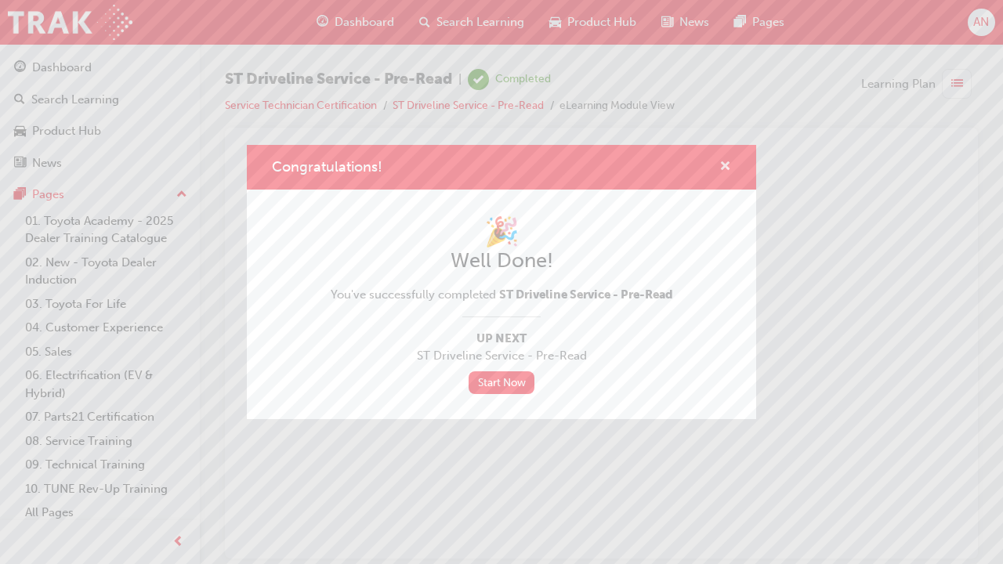
click at [726, 176] on button "Congratulations!" at bounding box center [725, 168] width 12 height 20
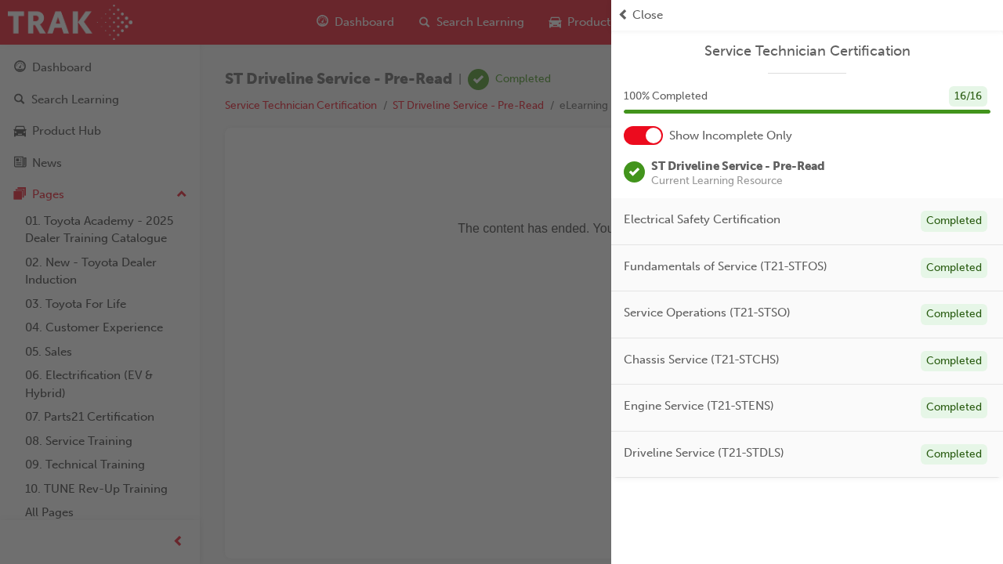
click at [633, 5] on div "Close" at bounding box center [807, 15] width 392 height 31
click at [627, 16] on span "prev-icon" at bounding box center [624, 15] width 12 height 18
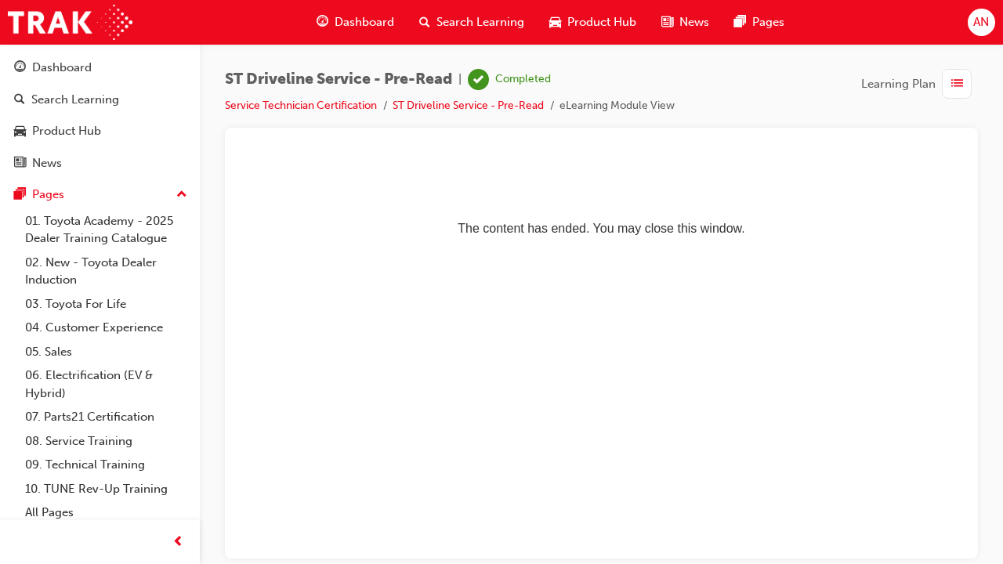
click at [978, 9] on div "AN" at bounding box center [981, 22] width 27 height 27
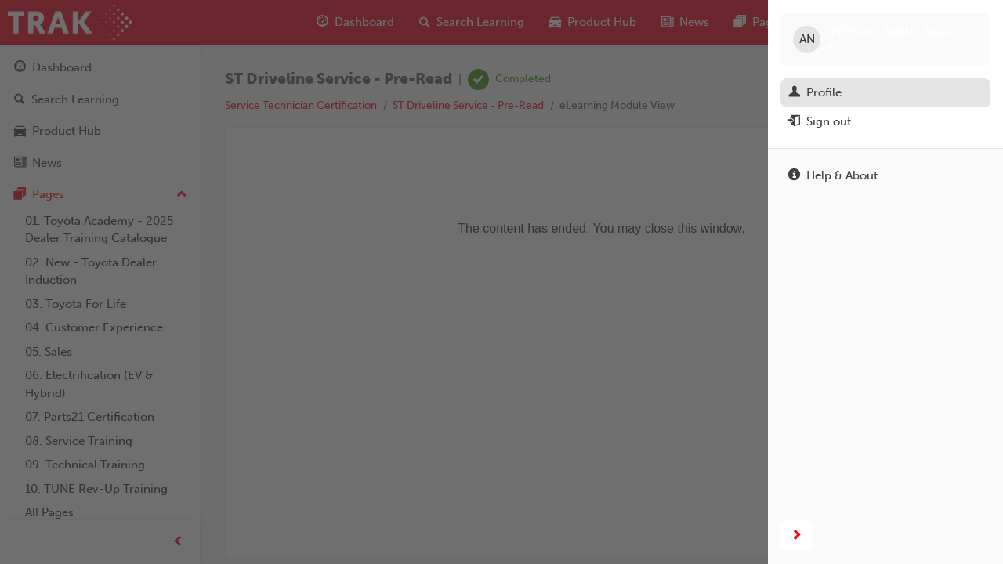
click at [859, 86] on div "Profile" at bounding box center [885, 93] width 194 height 20
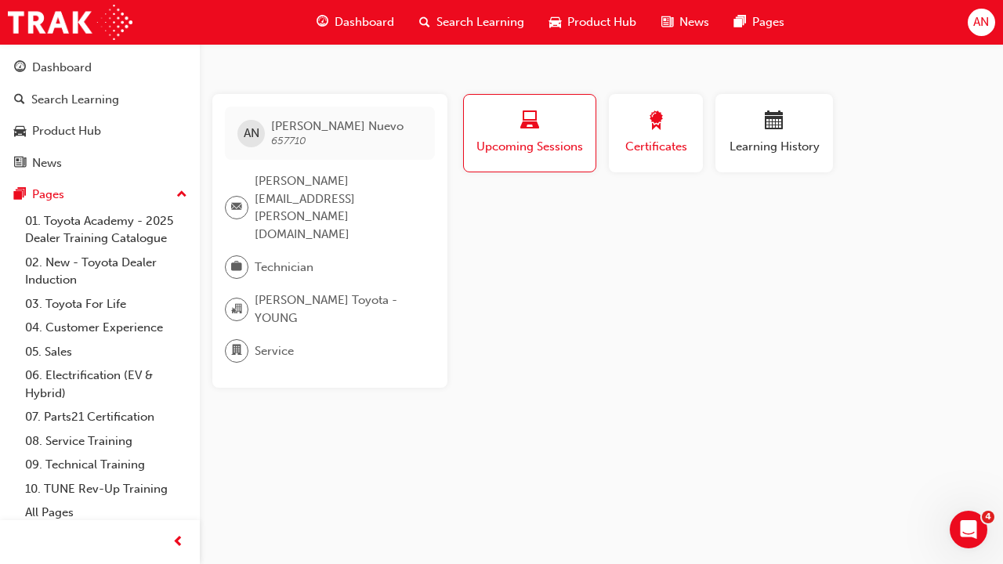
click at [661, 148] on span "Certificates" at bounding box center [656, 147] width 71 height 18
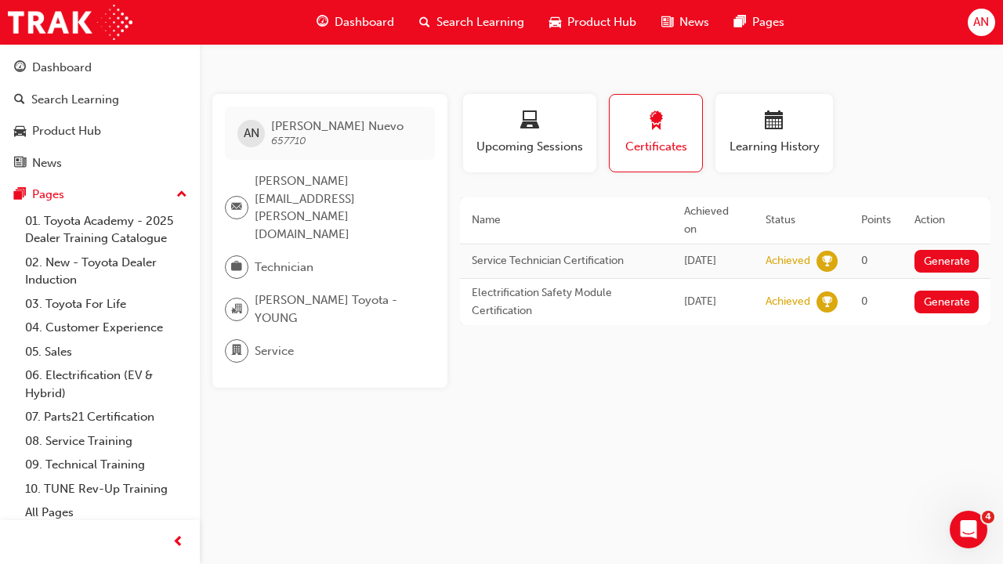
click at [359, 27] on span "Dashboard" at bounding box center [365, 22] width 60 height 18
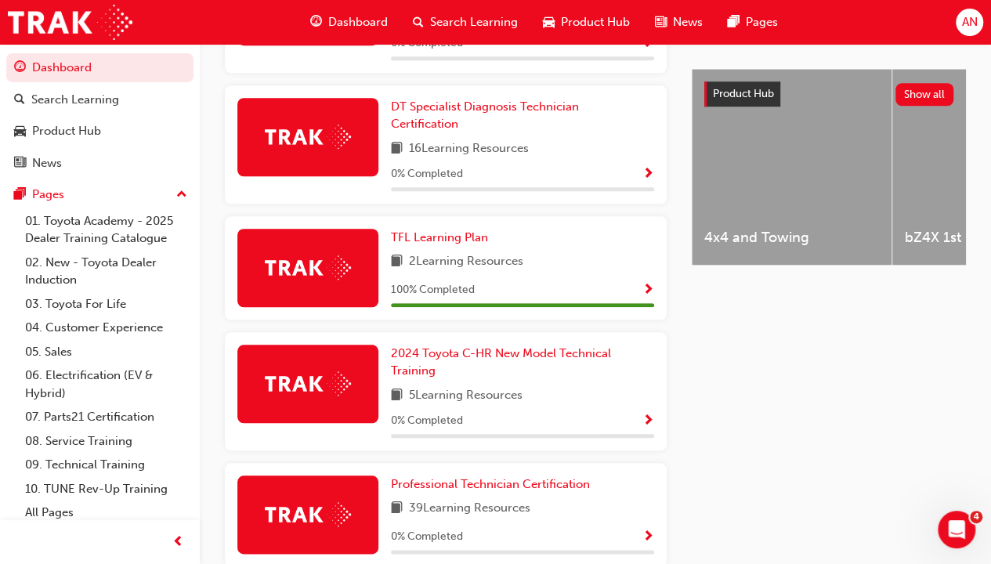
scroll to position [592, 0]
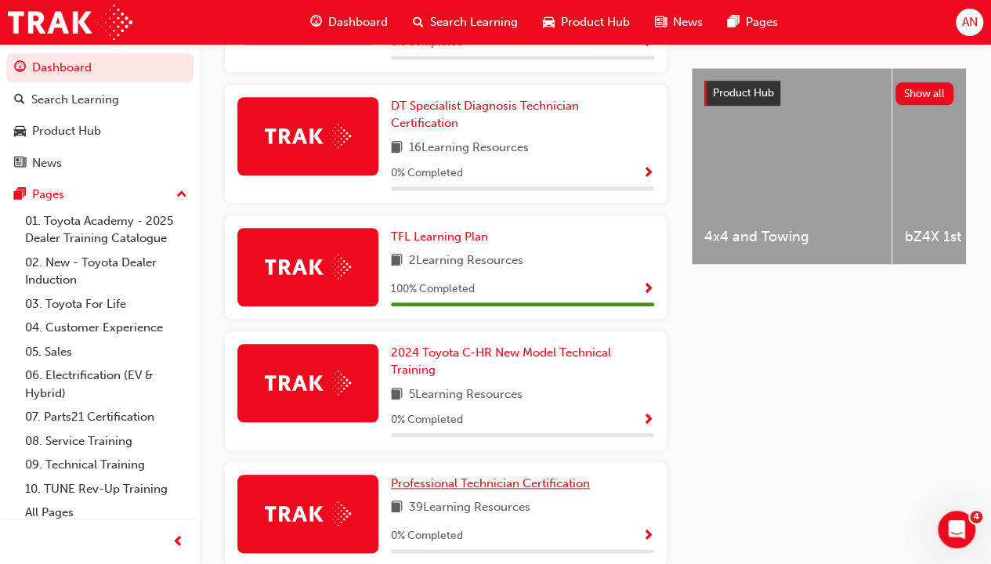
click at [494, 458] on span "Professional Technician Certification" at bounding box center [490, 483] width 199 height 14
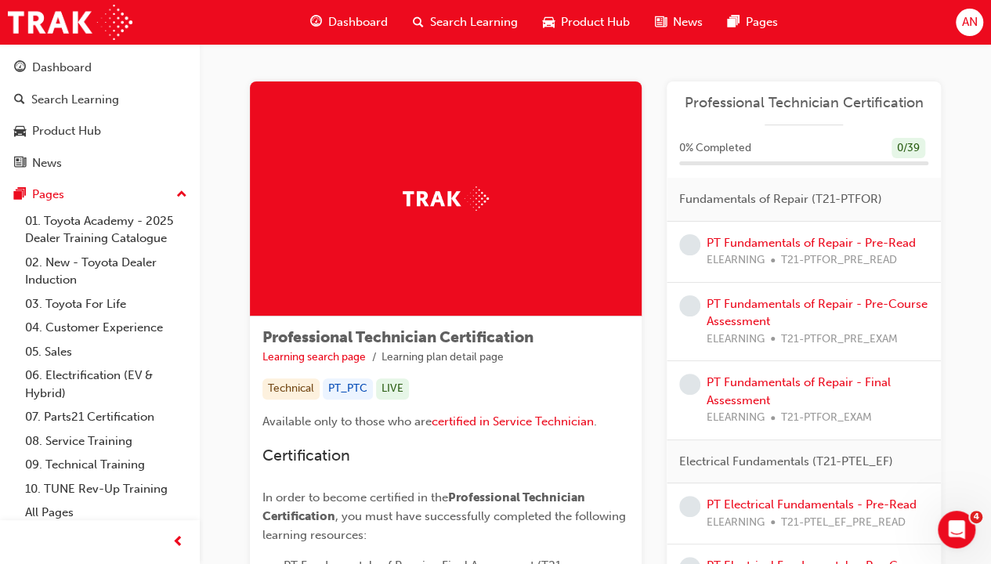
click at [335, 24] on span "Dashboard" at bounding box center [358, 22] width 60 height 18
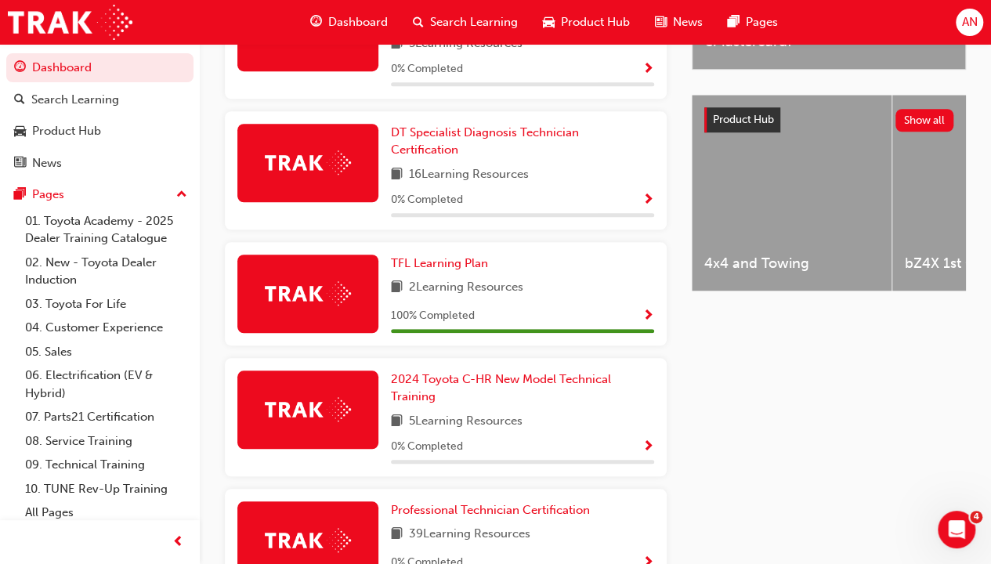
scroll to position [653, 0]
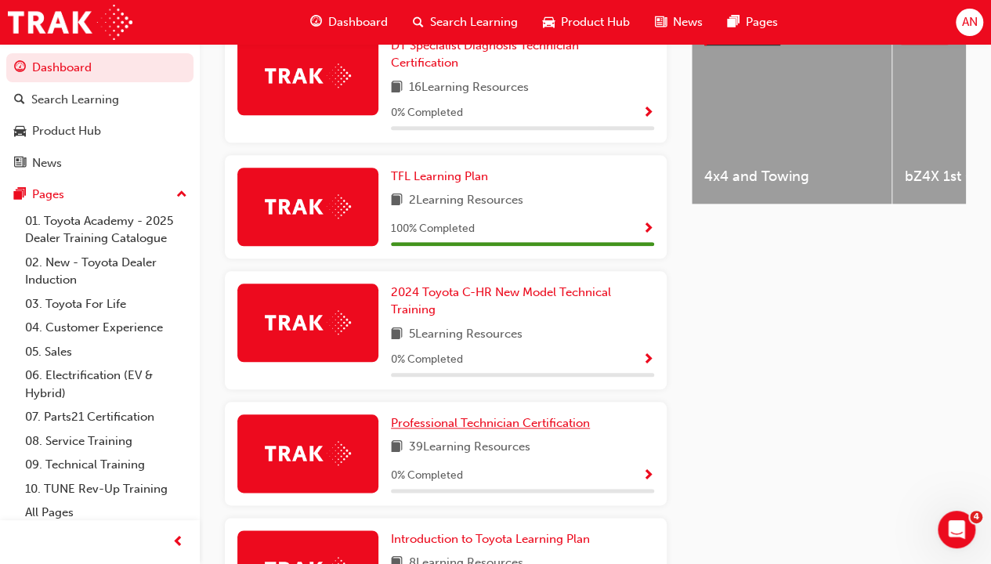
click at [519, 416] on span "Professional Technician Certification" at bounding box center [490, 423] width 199 height 14
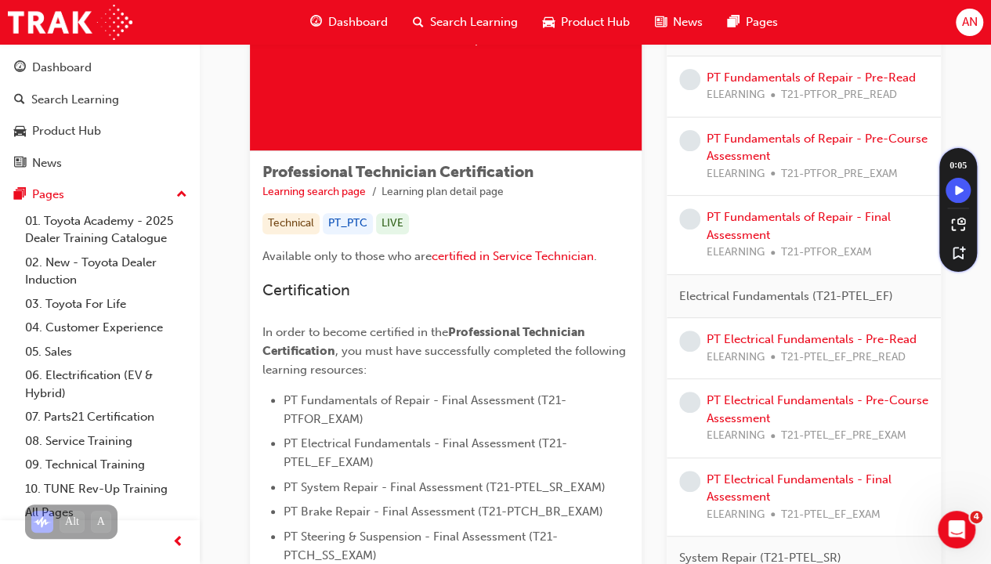
scroll to position [166, 0]
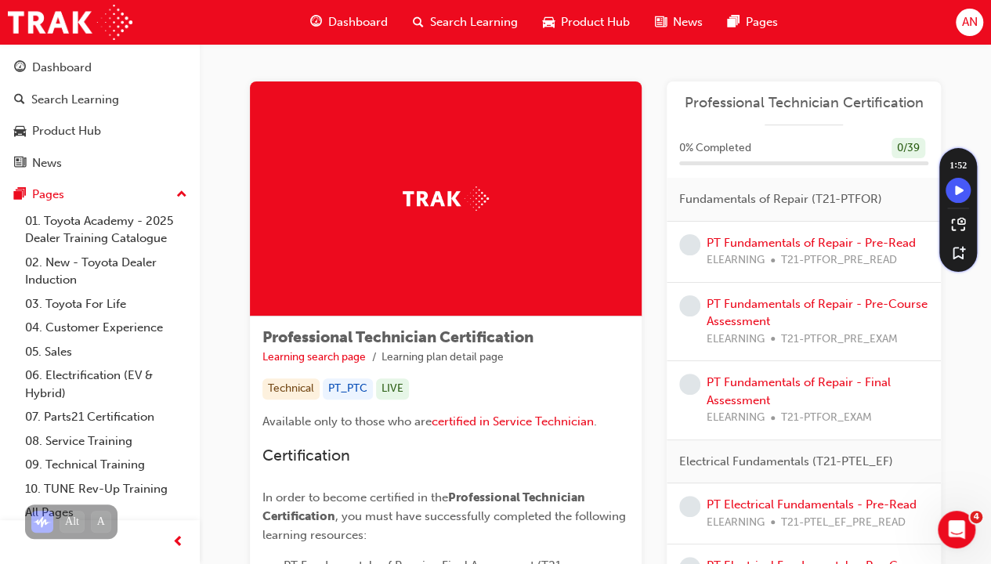
click at [959, 17] on div "AN" at bounding box center [969, 22] width 27 height 27
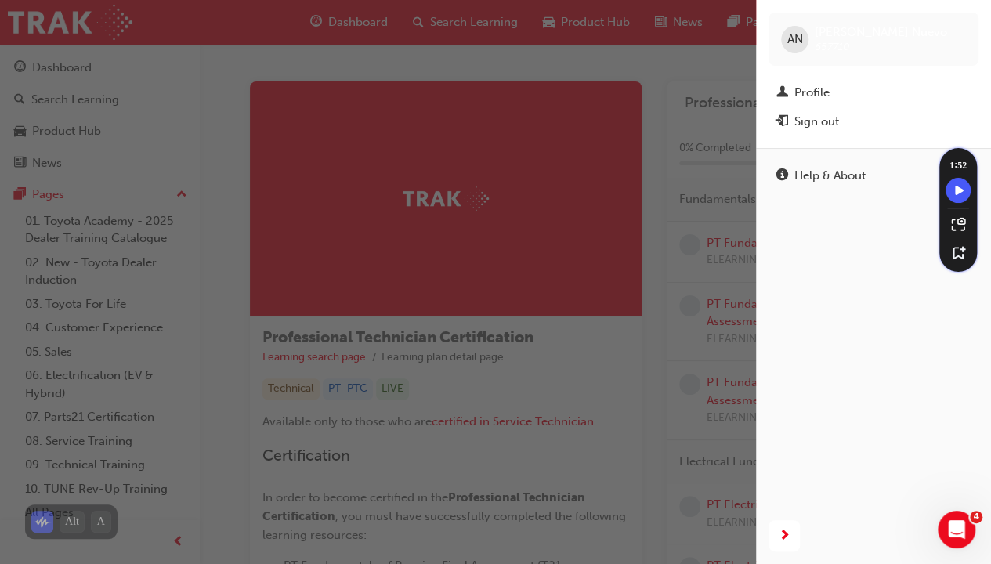
click at [653, 143] on div "button" at bounding box center [378, 282] width 756 height 564
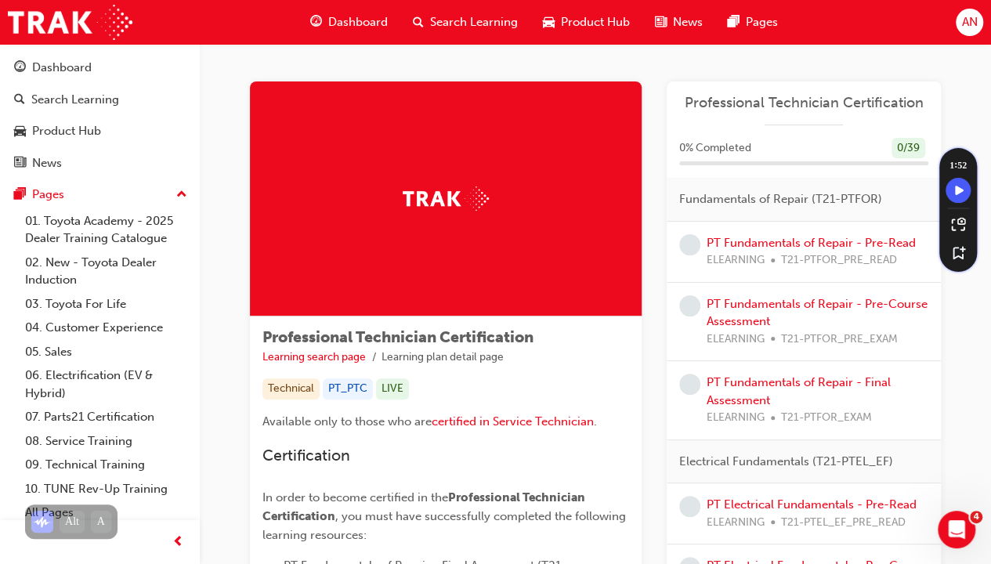
click at [364, 25] on span "Dashboard" at bounding box center [358, 22] width 60 height 18
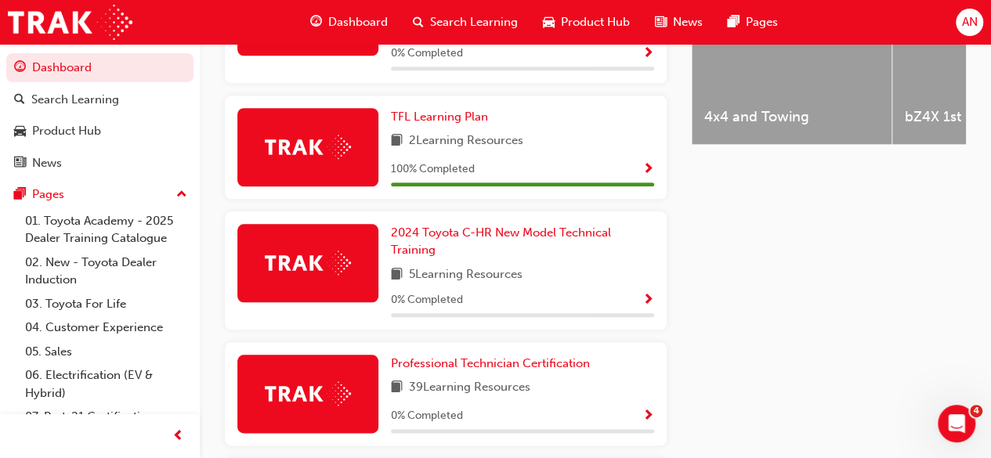
scroll to position [784, 0]
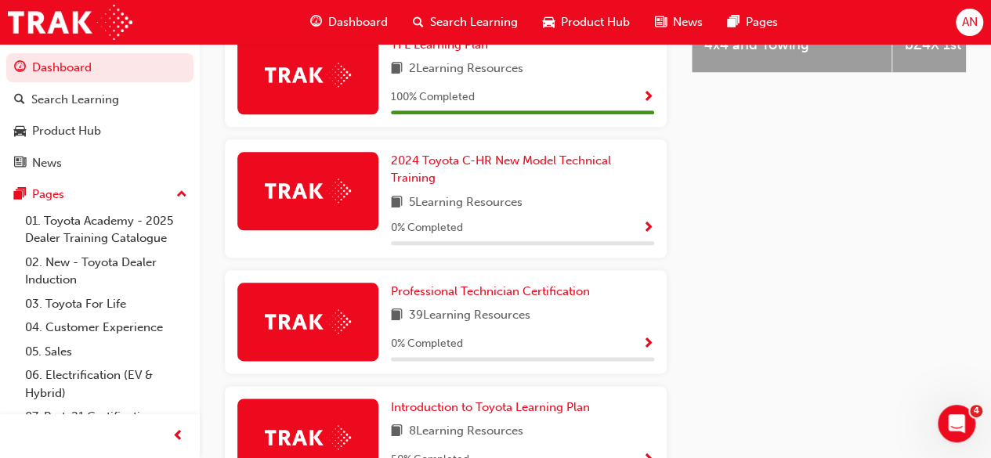
click at [962, 27] on span "AN" at bounding box center [970, 22] width 16 height 18
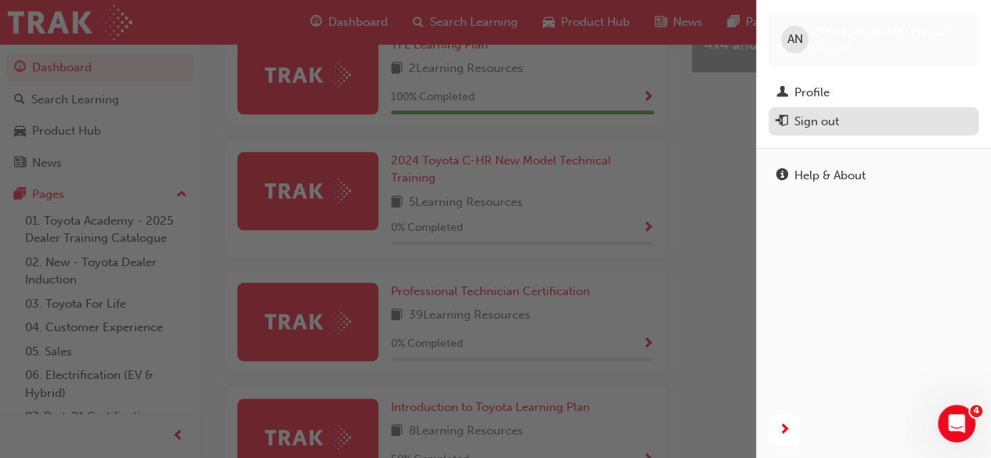
click at [813, 127] on div "Sign out" at bounding box center [817, 122] width 45 height 18
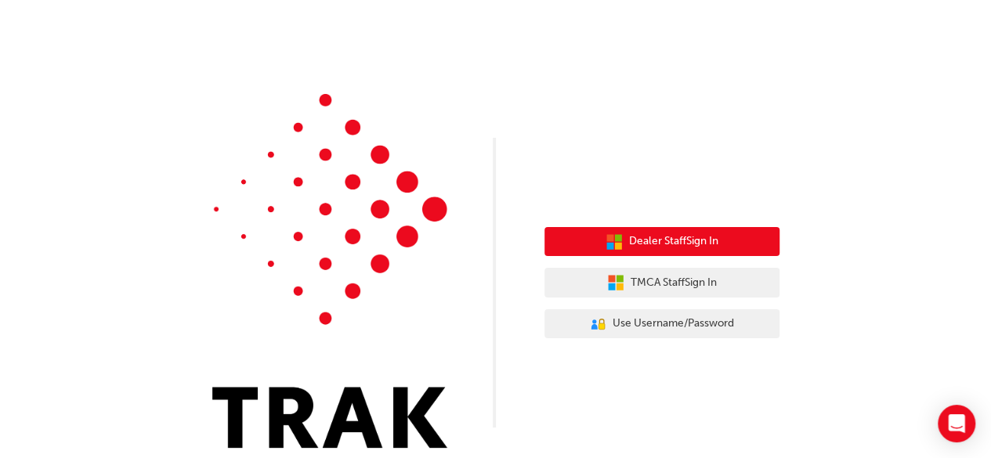
click at [632, 252] on button "Dealer Staff Sign In" at bounding box center [662, 242] width 235 height 30
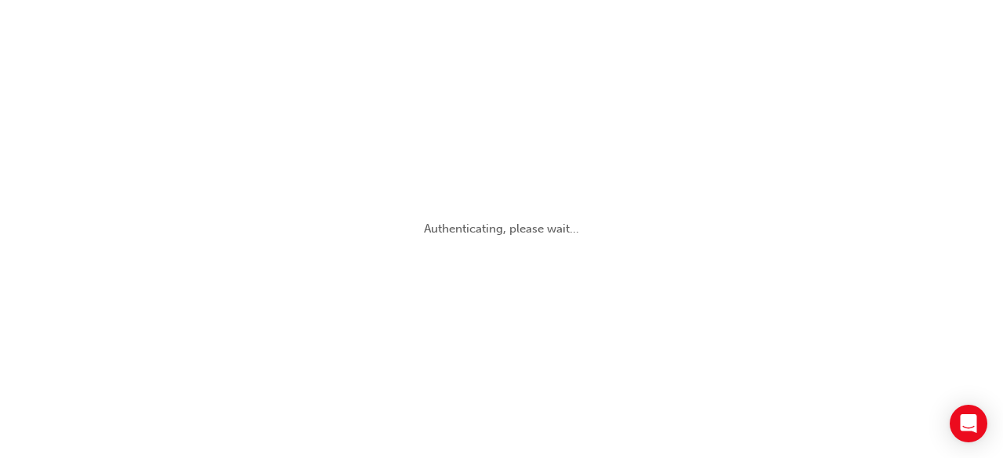
click at [456, 226] on p "Authenticating, please wait..." at bounding box center [501, 229] width 155 height 18
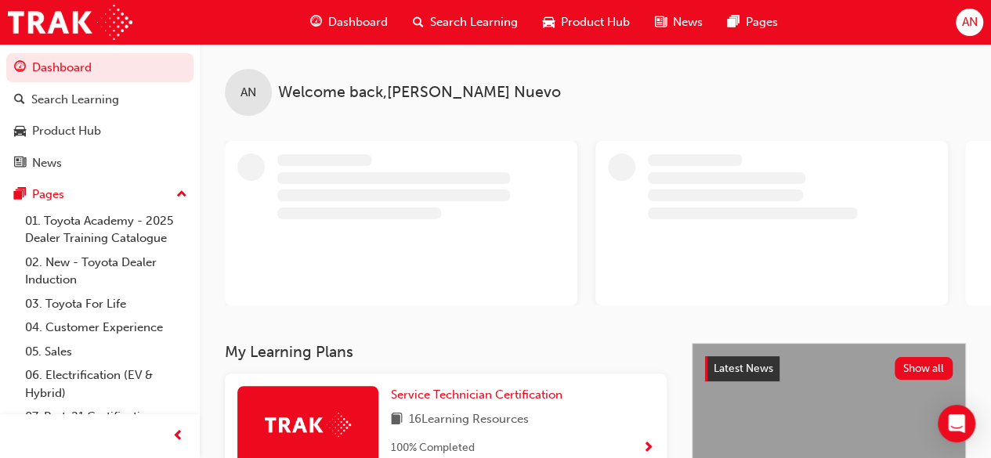
click at [970, 22] on span "AN" at bounding box center [970, 22] width 16 height 18
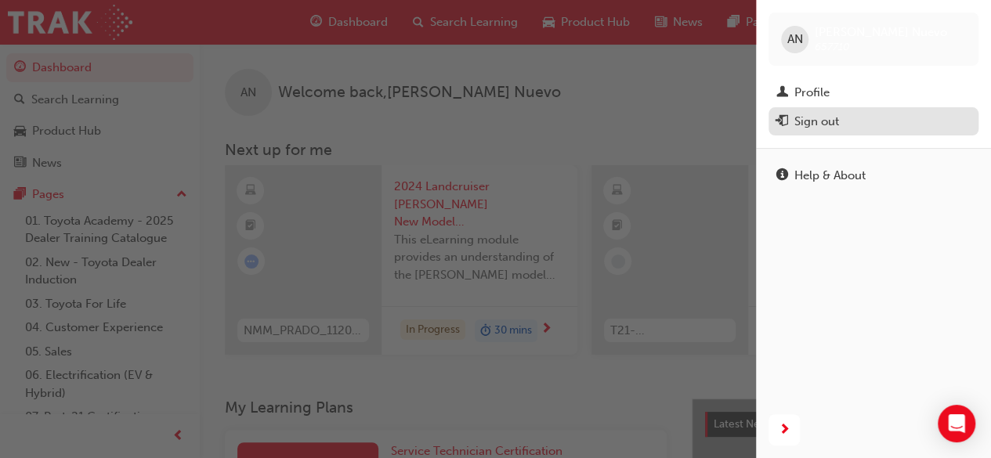
click at [799, 121] on div "Sign out" at bounding box center [817, 122] width 45 height 18
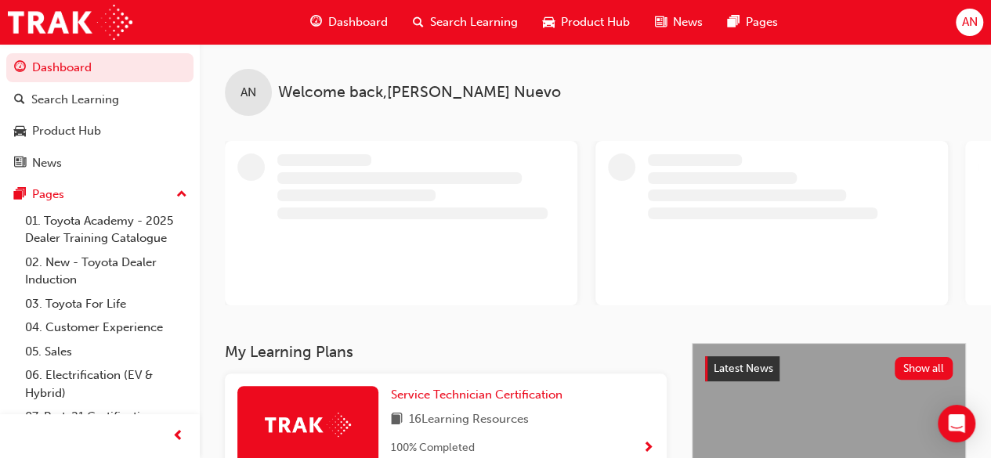
click at [970, 19] on span "AN" at bounding box center [970, 22] width 16 height 18
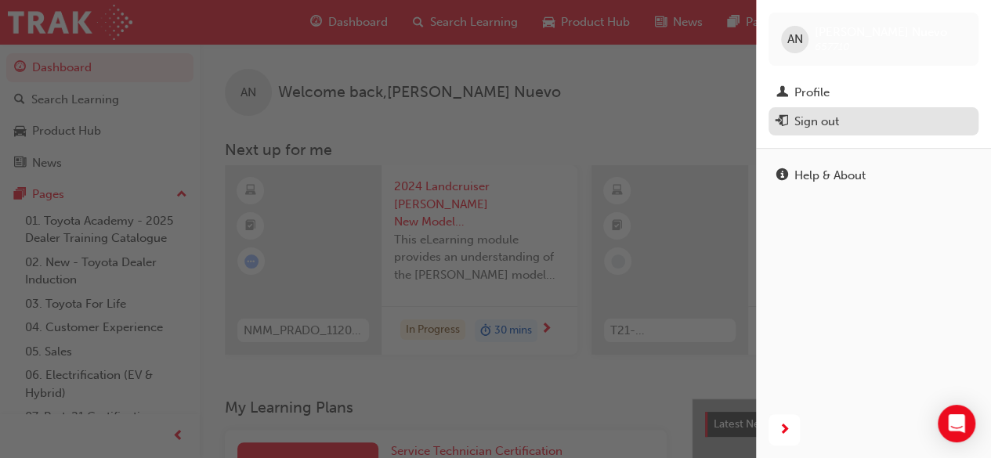
click at [831, 122] on div "Sign out" at bounding box center [817, 122] width 45 height 18
